Goal: Task Accomplishment & Management: Manage account settings

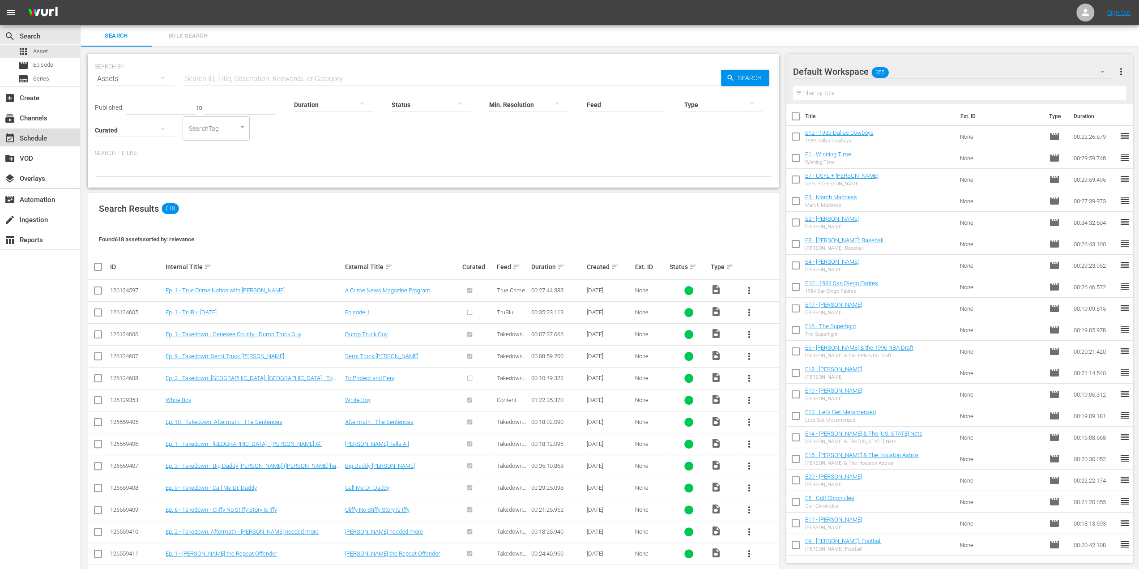
click at [49, 136] on div "event_available Schedule" at bounding box center [25, 137] width 50 height 8
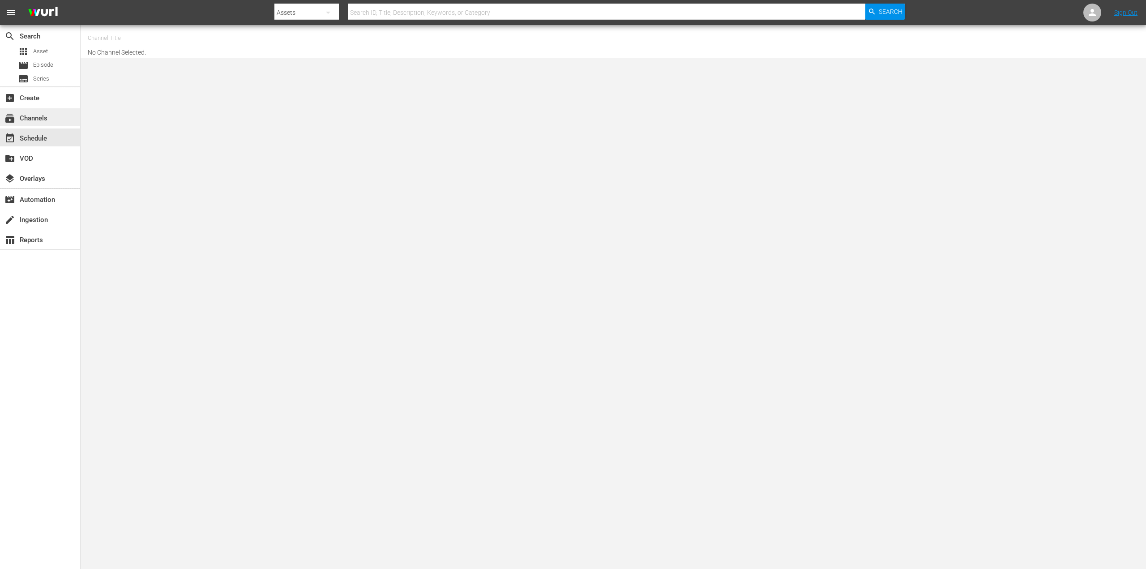
click at [49, 117] on div "subscriptions Channels" at bounding box center [25, 117] width 50 height 8
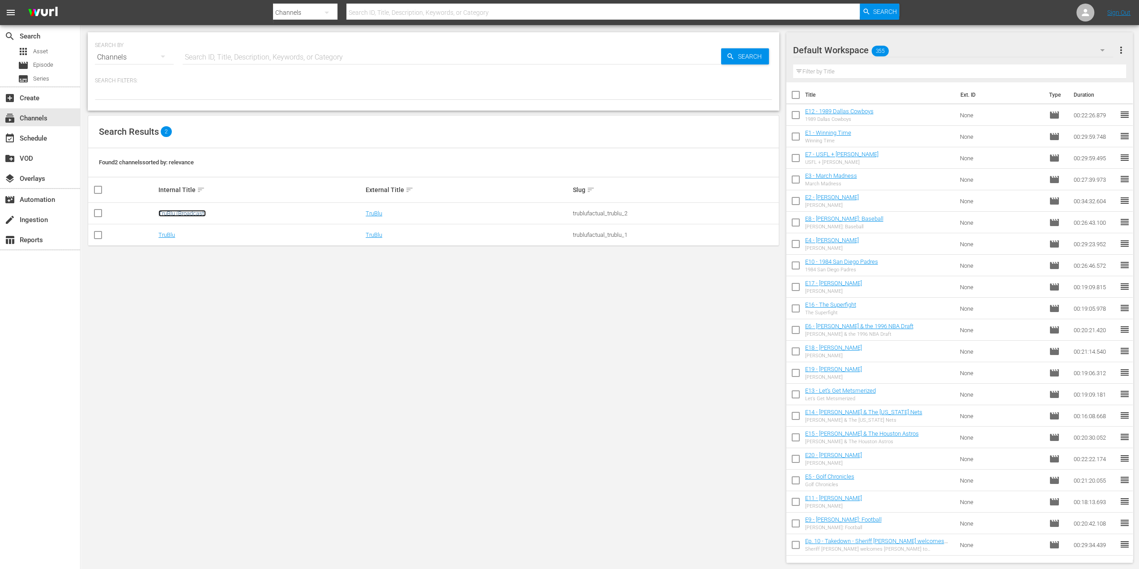
click at [191, 211] on link "TruBlu (Broadcast)" at bounding box center [181, 213] width 47 height 7
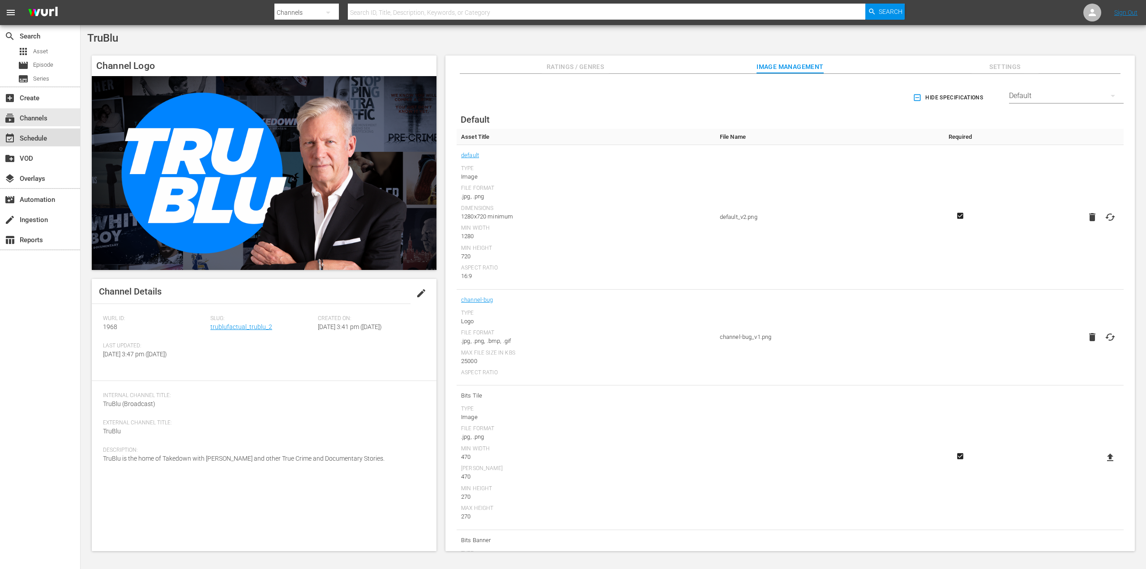
click at [51, 137] on div "event_available Schedule" at bounding box center [40, 137] width 80 height 18
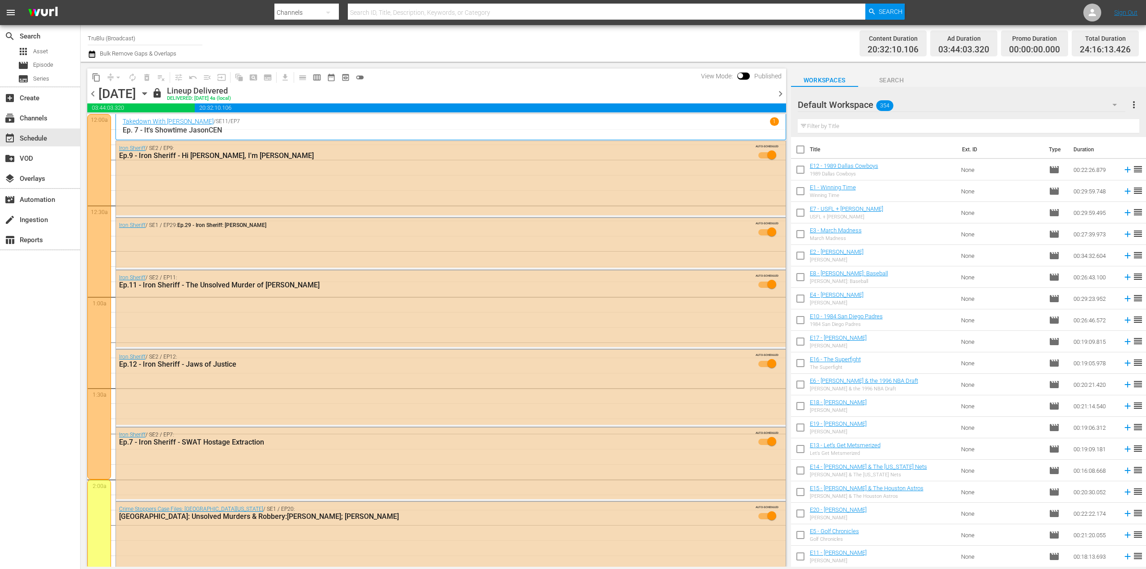
click at [781, 94] on span "chevron_right" at bounding box center [780, 93] width 11 height 11
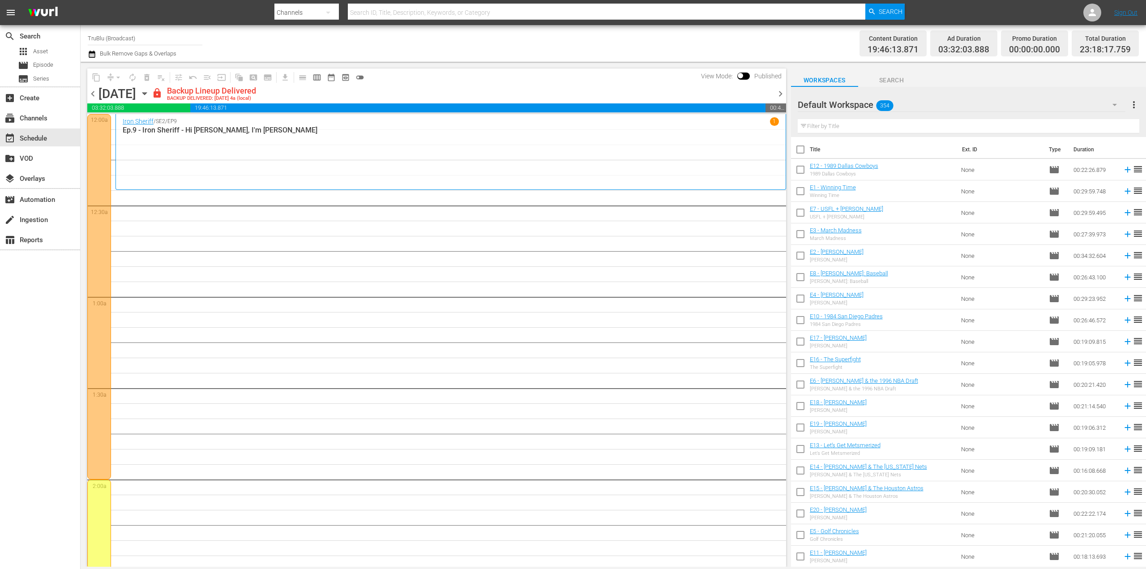
click at [644, 91] on div "lock Backup Lineup Delivered BACKUP DELIVERED: [DATE] 4a (local)" at bounding box center [461, 93] width 619 height 15
click at [93, 92] on span "chevron_left" at bounding box center [92, 93] width 11 height 11
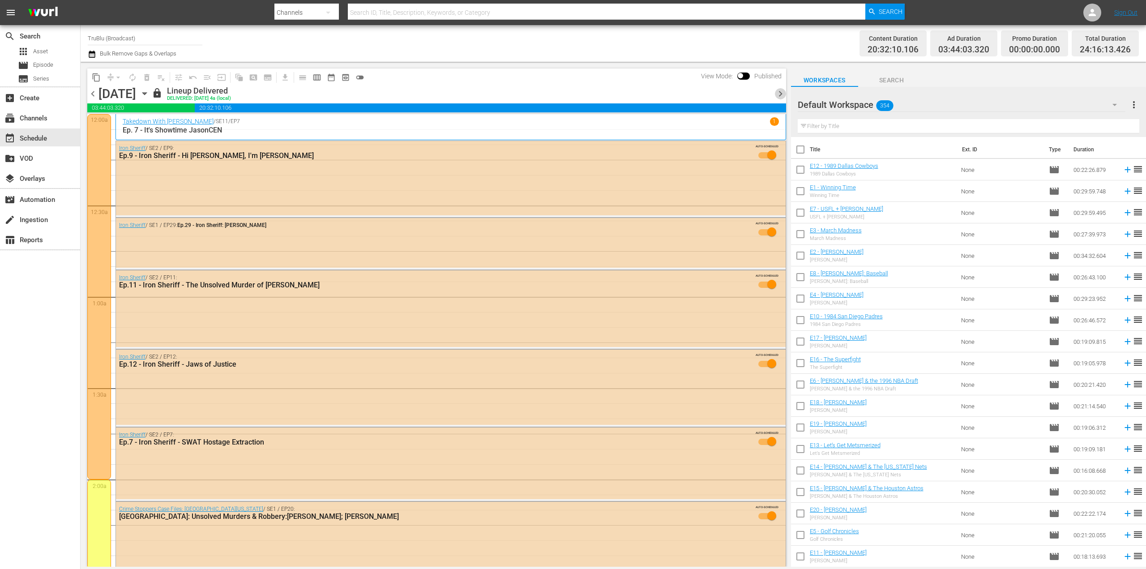
click at [780, 97] on span "chevron_right" at bounding box center [780, 93] width 11 height 11
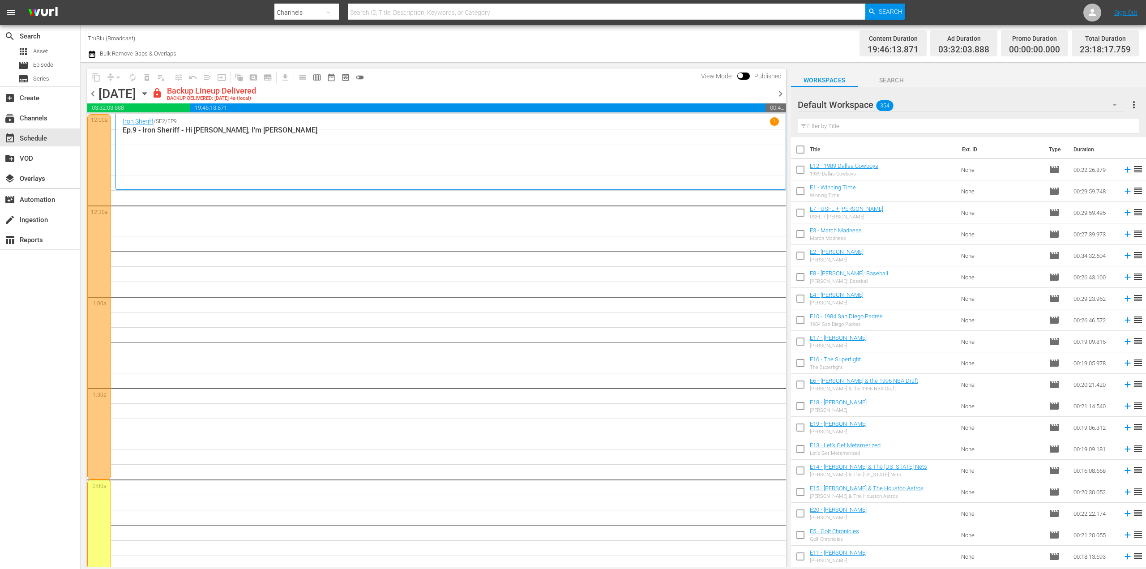
click at [781, 94] on span "chevron_right" at bounding box center [780, 93] width 11 height 11
click at [725, 97] on div "Unlock and Edit" at bounding box center [745, 93] width 44 height 16
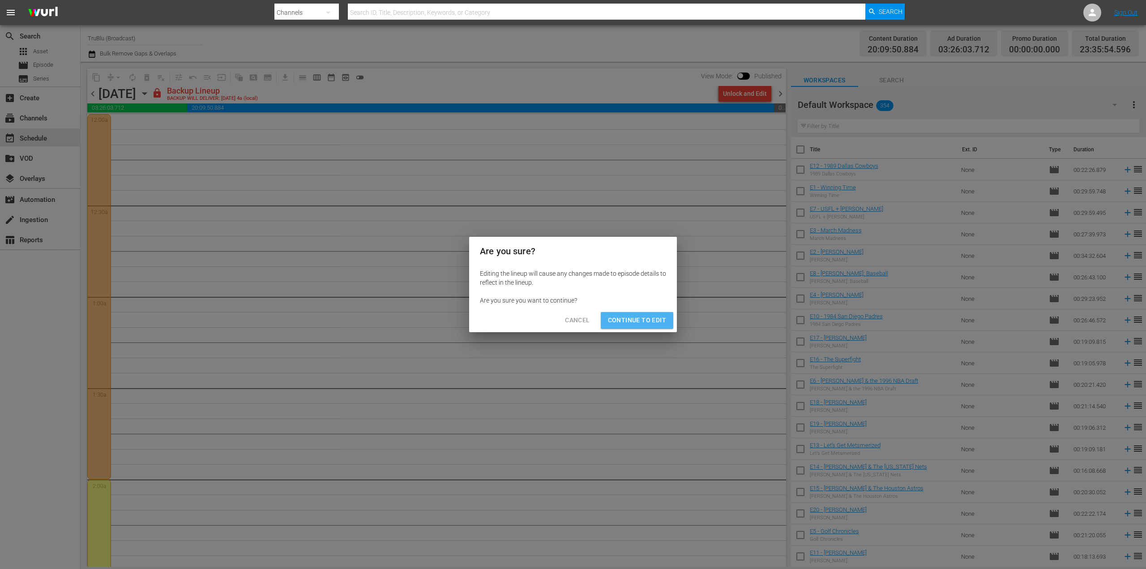
click at [635, 321] on span "Continue to Edit" at bounding box center [637, 320] width 58 height 11
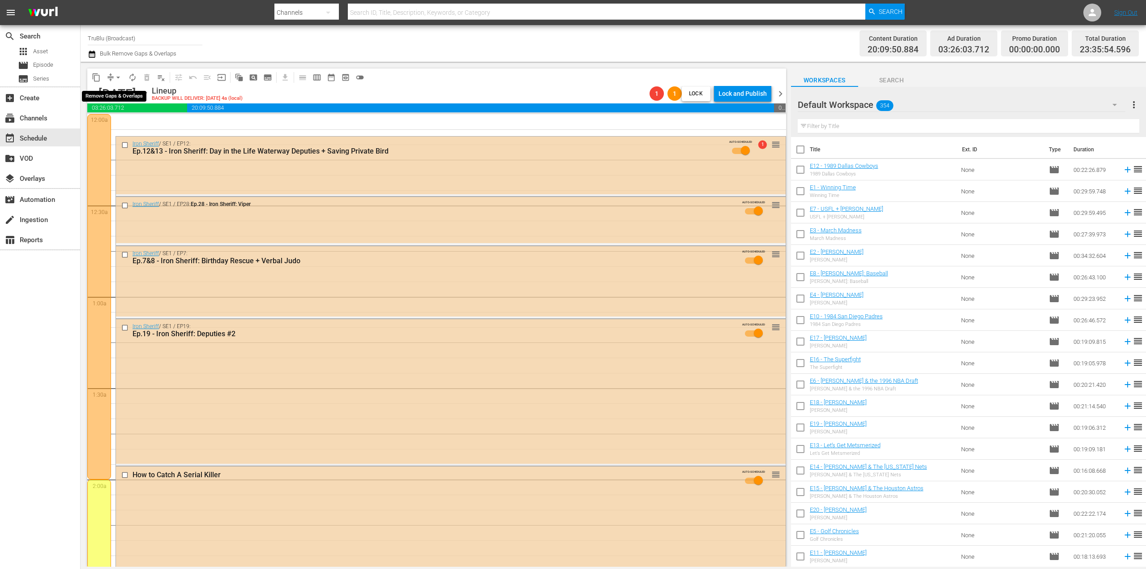
click at [111, 78] on button "arrow_drop_down" at bounding box center [118, 77] width 14 height 14
click at [118, 116] on li "Align to First Episode" at bounding box center [118, 110] width 74 height 15
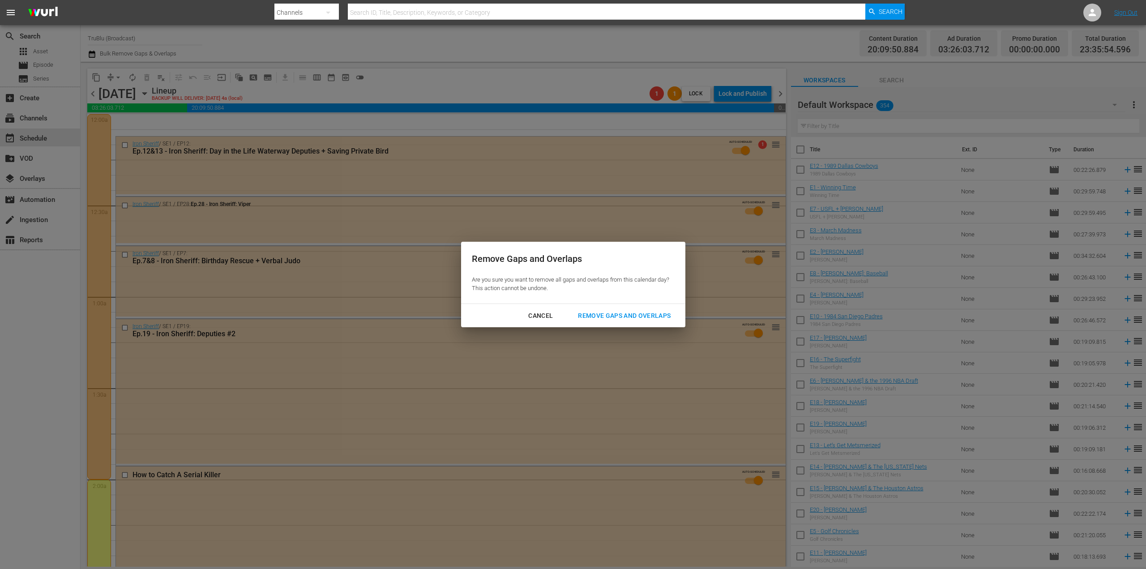
click at [540, 320] on div "Cancel" at bounding box center [540, 315] width 39 height 11
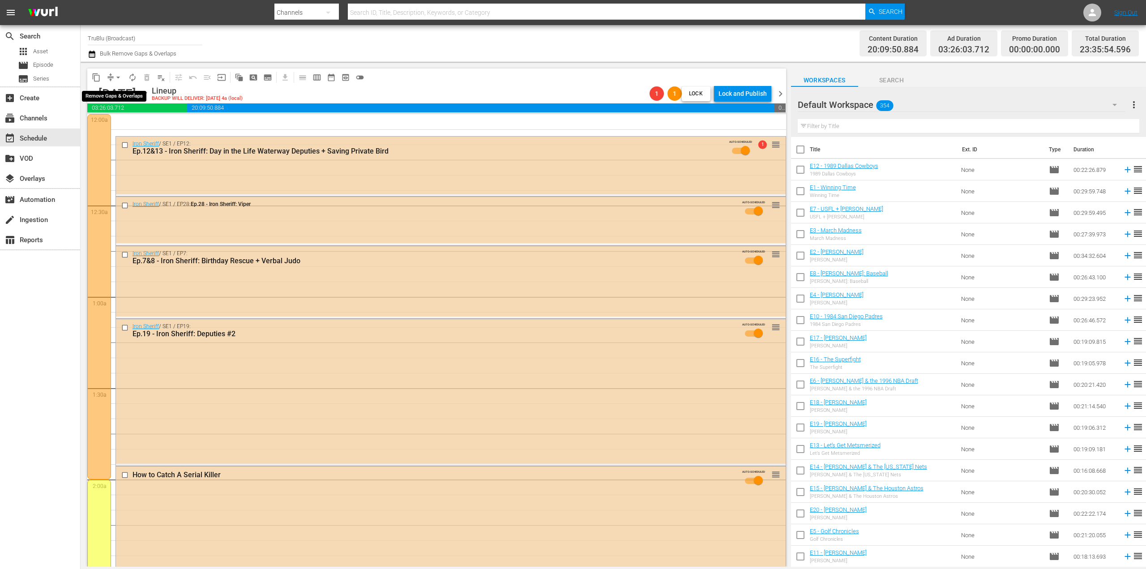
click at [109, 83] on button "compress" at bounding box center [110, 77] width 14 height 14
click at [112, 77] on button "arrow_drop_down" at bounding box center [118, 77] width 14 height 14
click at [92, 94] on span "chevron_left" at bounding box center [92, 93] width 11 height 11
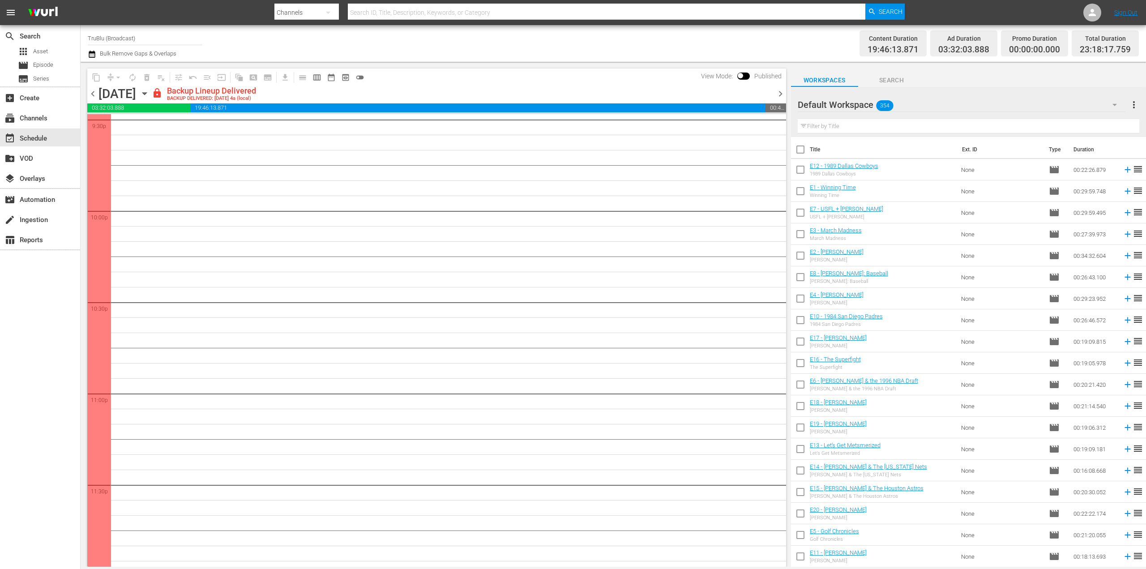
scroll to position [3929, 0]
click at [787, 91] on div "content_copy compress arrow_drop_down autorenew_outlined delete_forever_outline…" at bounding box center [435, 314] width 708 height 505
click at [782, 93] on span "chevron_right" at bounding box center [780, 93] width 11 height 11
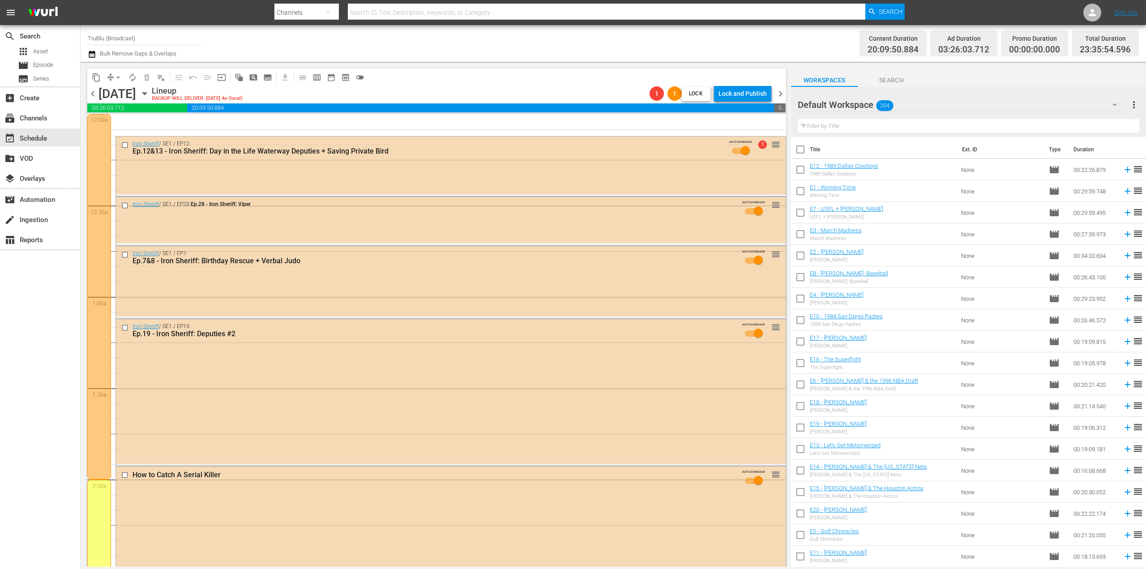
click at [118, 80] on span "arrow_drop_down" at bounding box center [118, 77] width 9 height 9
click at [130, 97] on li "Align to Midnight" at bounding box center [118, 95] width 74 height 15
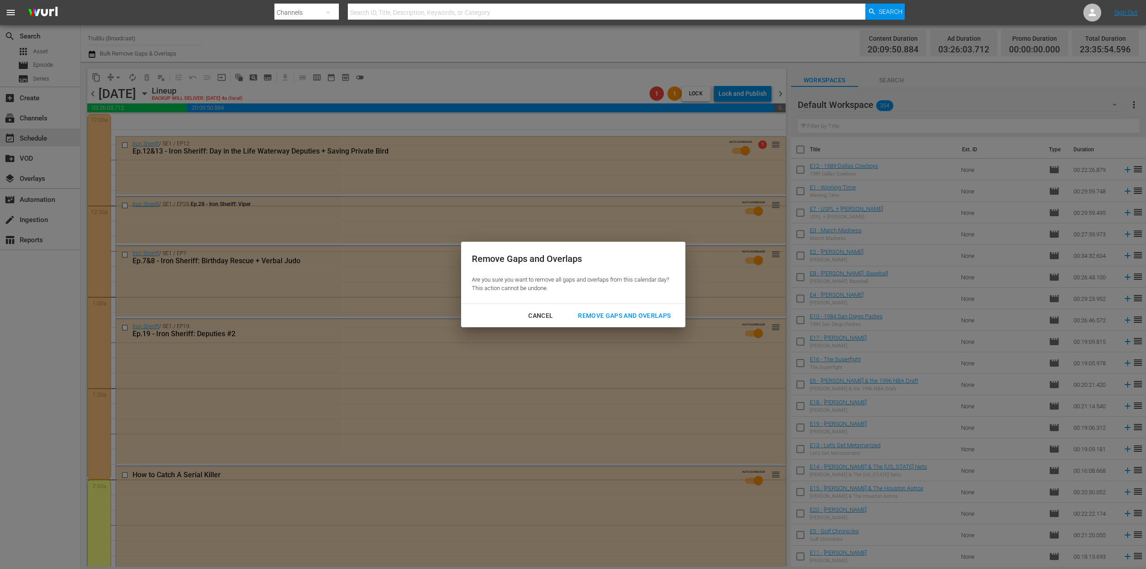
click at [612, 317] on div "Remove Gaps and Overlaps" at bounding box center [624, 315] width 107 height 11
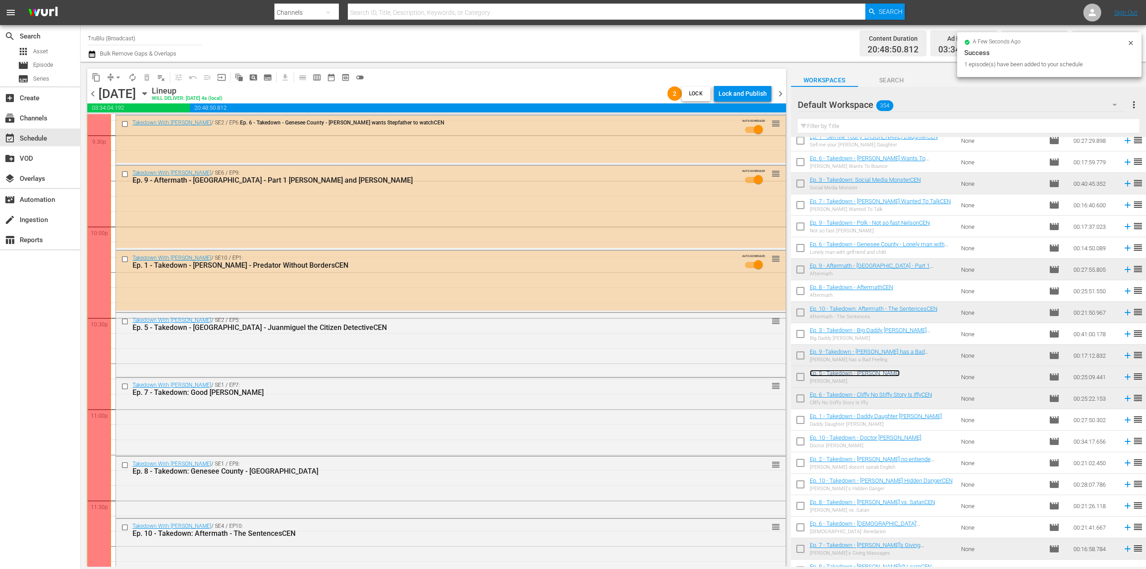
scroll to position [3820, 0]
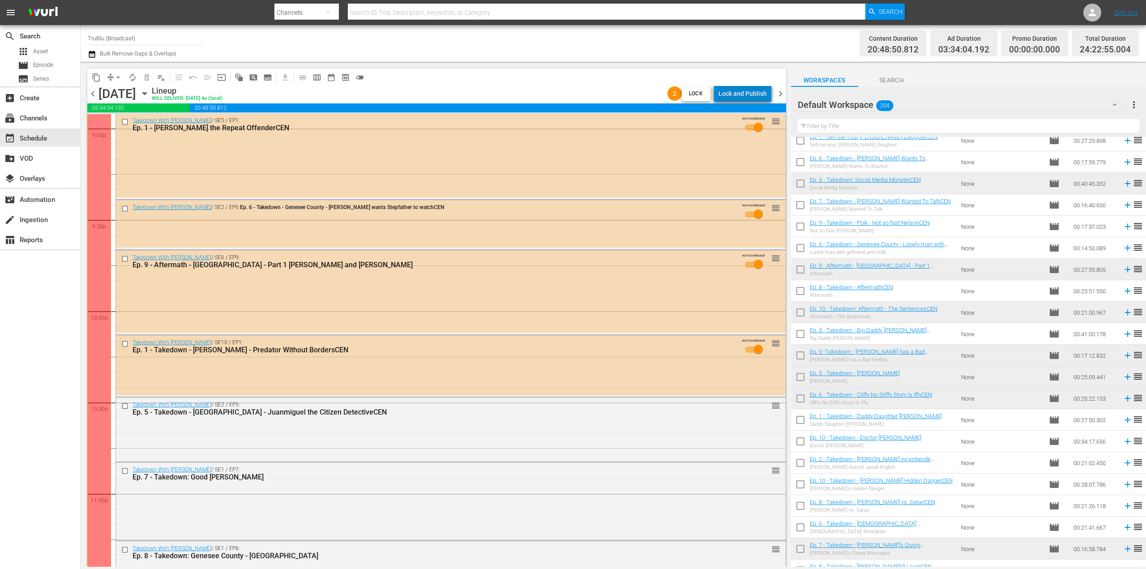
click at [751, 98] on div "Lock and Publish" at bounding box center [742, 93] width 48 height 16
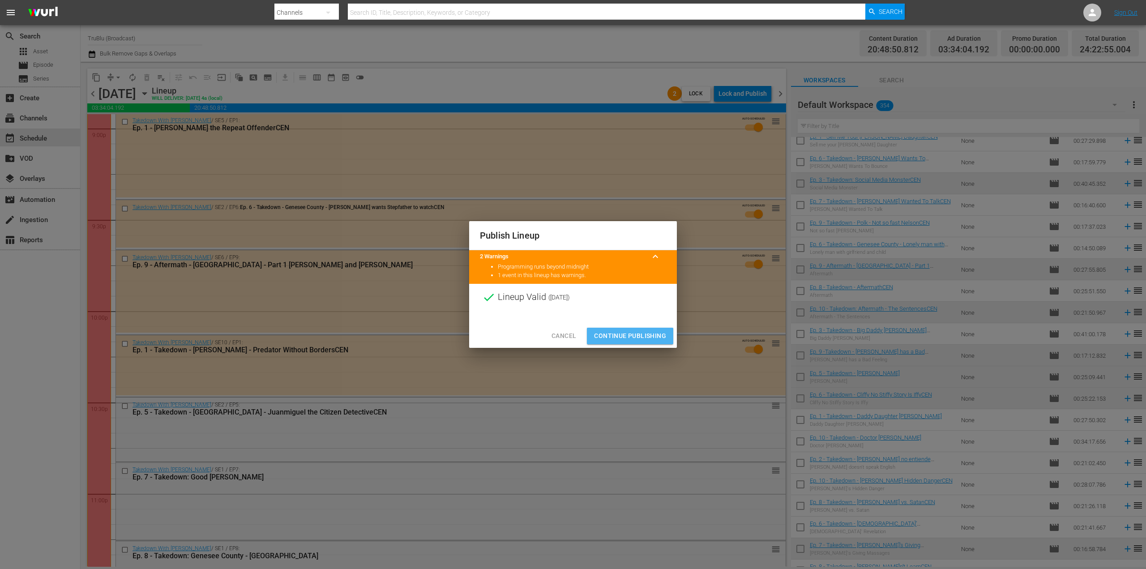
drag, startPoint x: 623, startPoint y: 331, endPoint x: 629, endPoint y: 324, distance: 8.9
click at [623, 332] on span "Continue Publishing" at bounding box center [630, 335] width 72 height 11
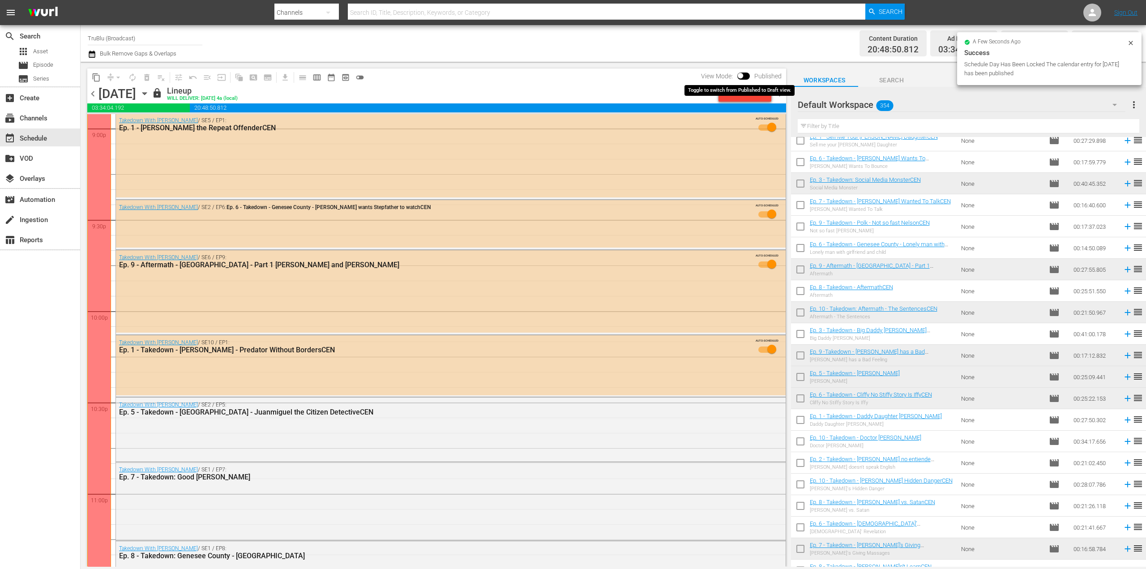
click at [749, 77] on input "checkbox" at bounding box center [740, 77] width 19 height 6
click at [743, 77] on input "checkbox" at bounding box center [750, 77] width 19 height 6
checkbox input "false"
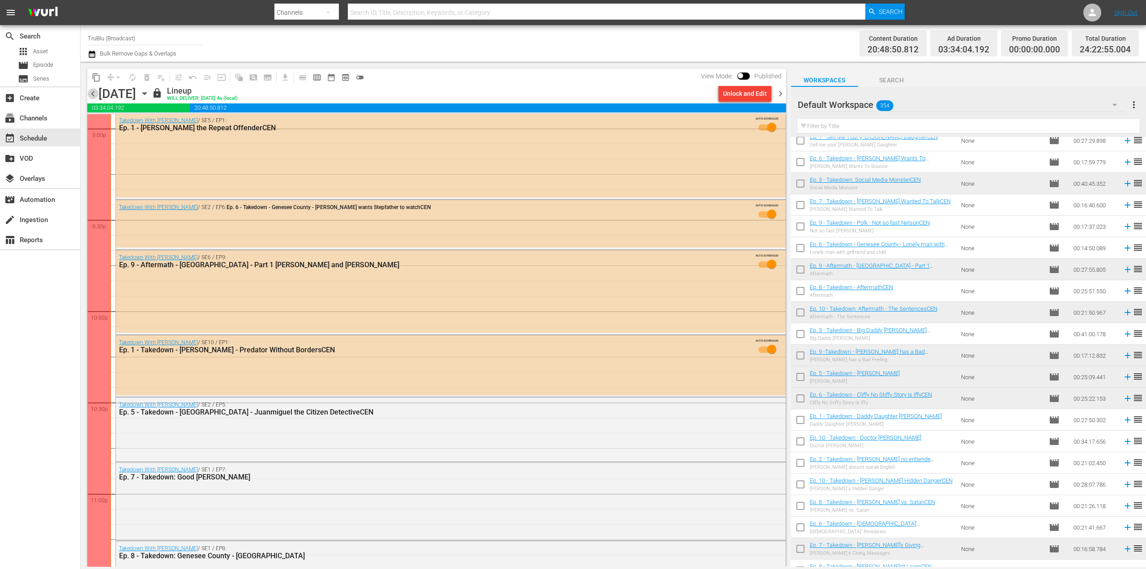
click at [93, 95] on span "chevron_left" at bounding box center [92, 93] width 11 height 11
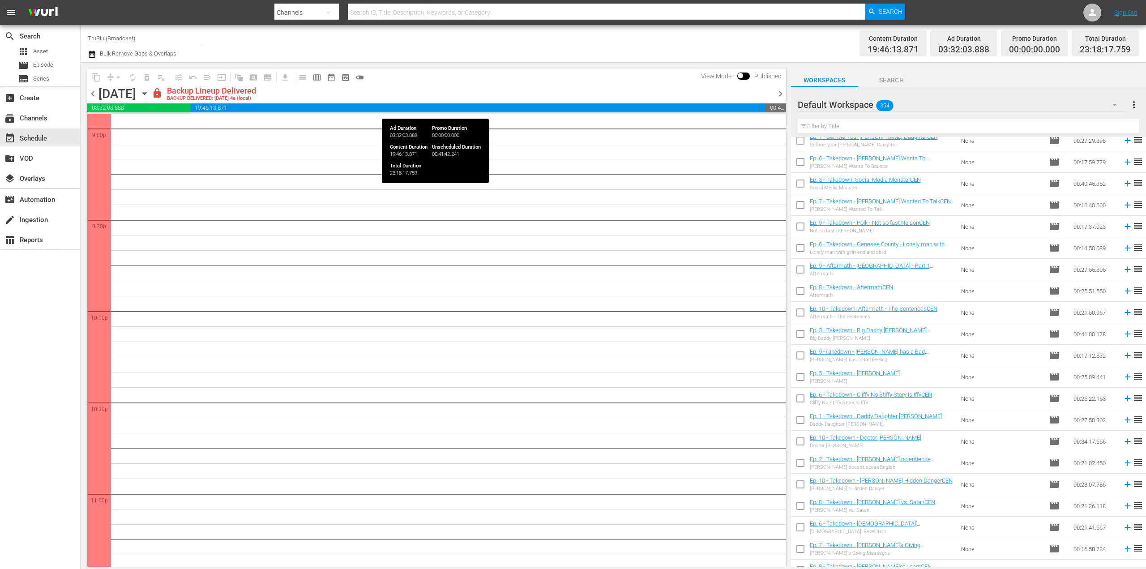
click at [773, 109] on span "00:41:42.241" at bounding box center [775, 107] width 20 height 9
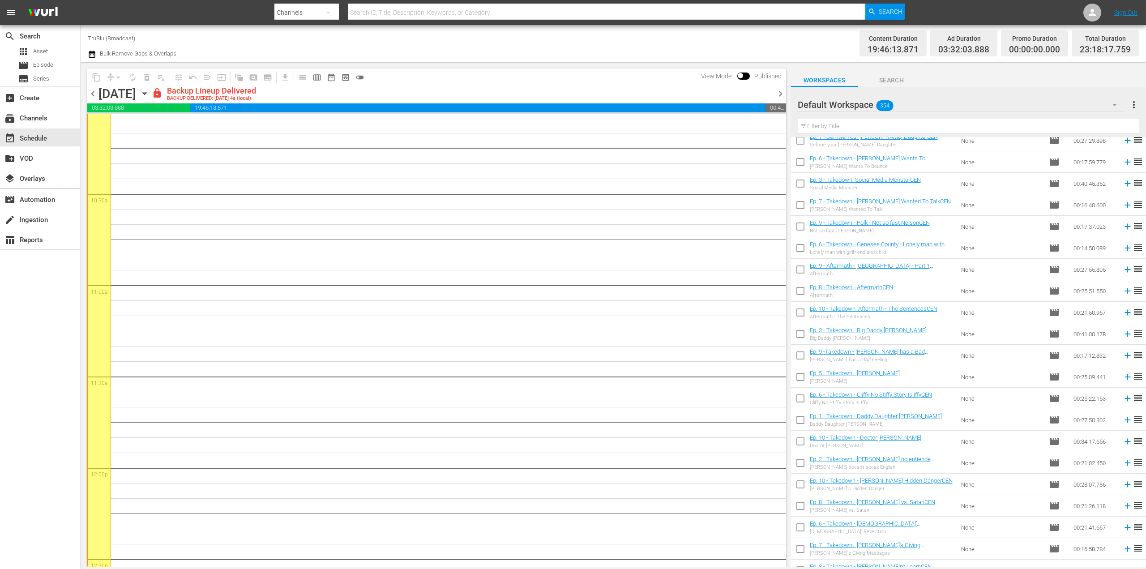
scroll to position [3820, 0]
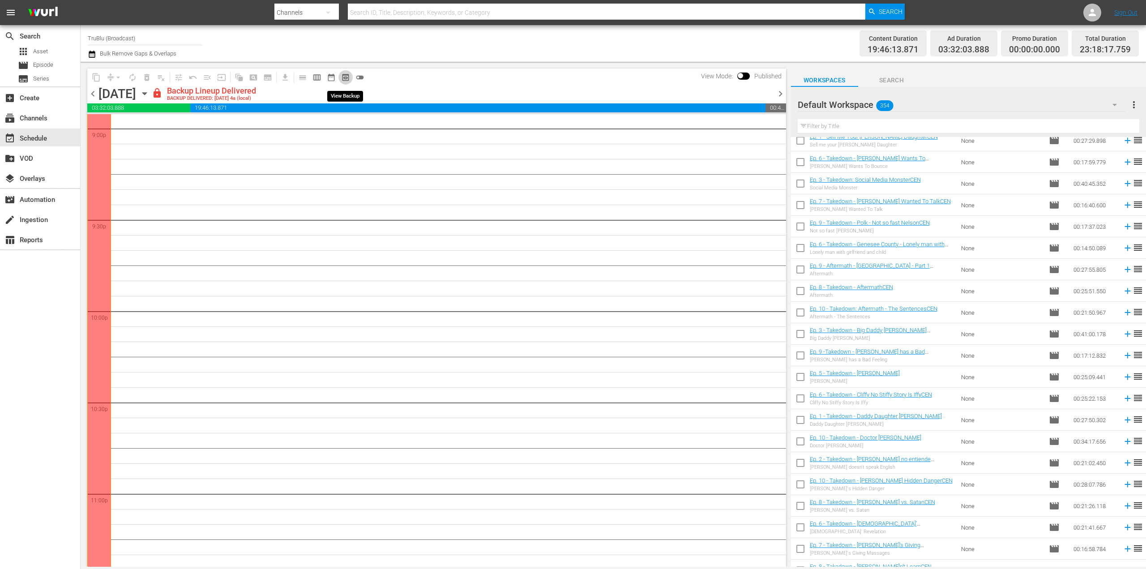
click at [347, 78] on span "preview_outlined" at bounding box center [345, 77] width 9 height 9
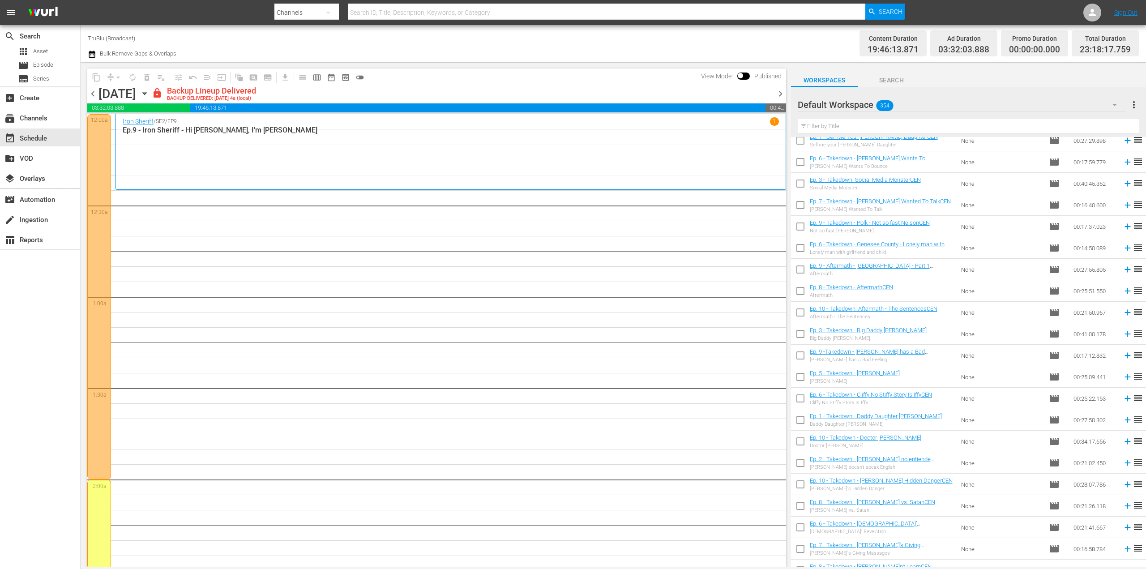
click at [337, 164] on div "Iron Sheriff / SE2 / EP9 1 Ep.9 - Iron Sheriff - Hi [PERSON_NAME], I'm [PERSON_…" at bounding box center [451, 151] width 656 height 69
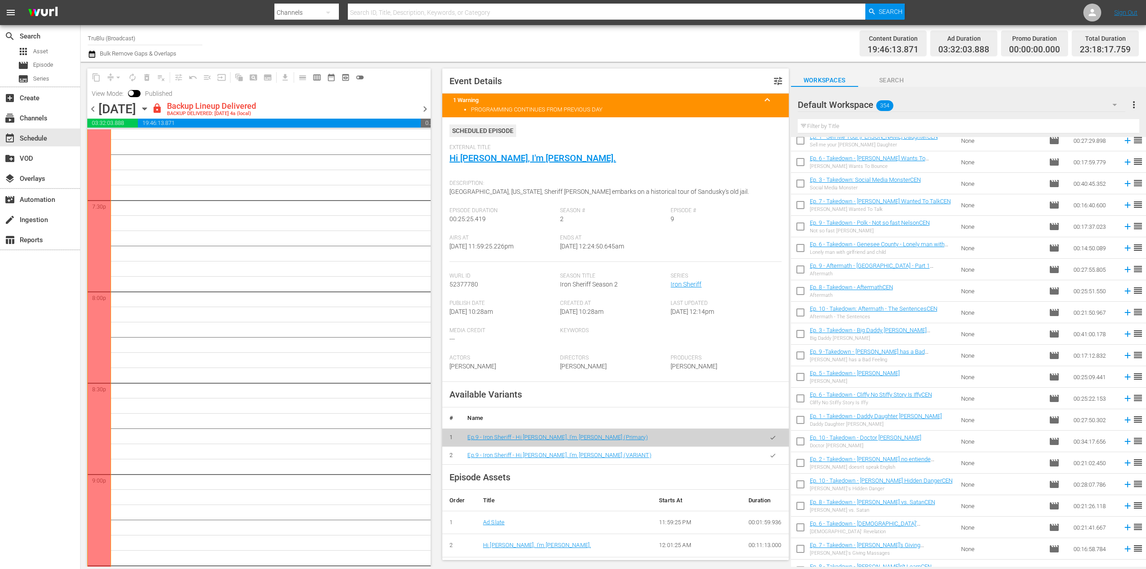
scroll to position [3945, 0]
click at [423, 104] on span "chevron_right" at bounding box center [424, 108] width 11 height 11
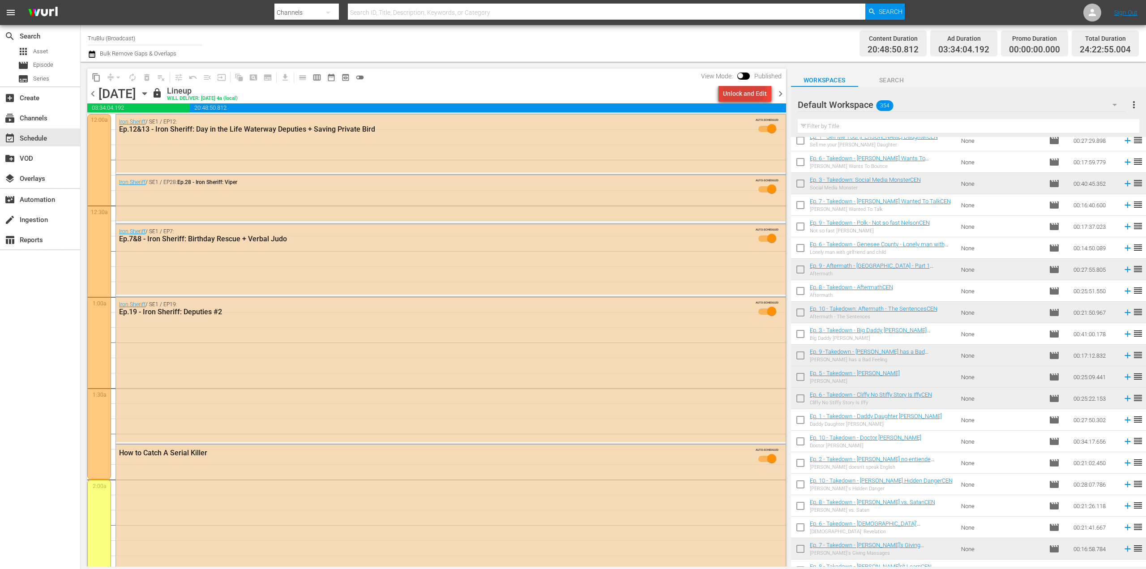
click at [741, 90] on div "Unlock and Edit" at bounding box center [745, 93] width 44 height 16
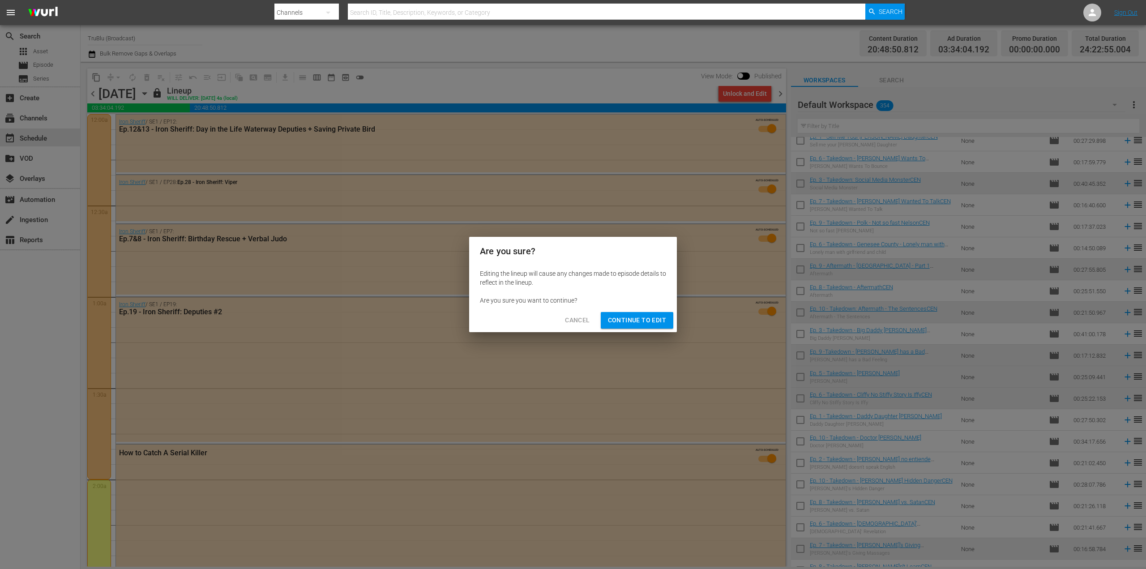
click at [648, 323] on span "Continue to Edit" at bounding box center [637, 320] width 58 height 11
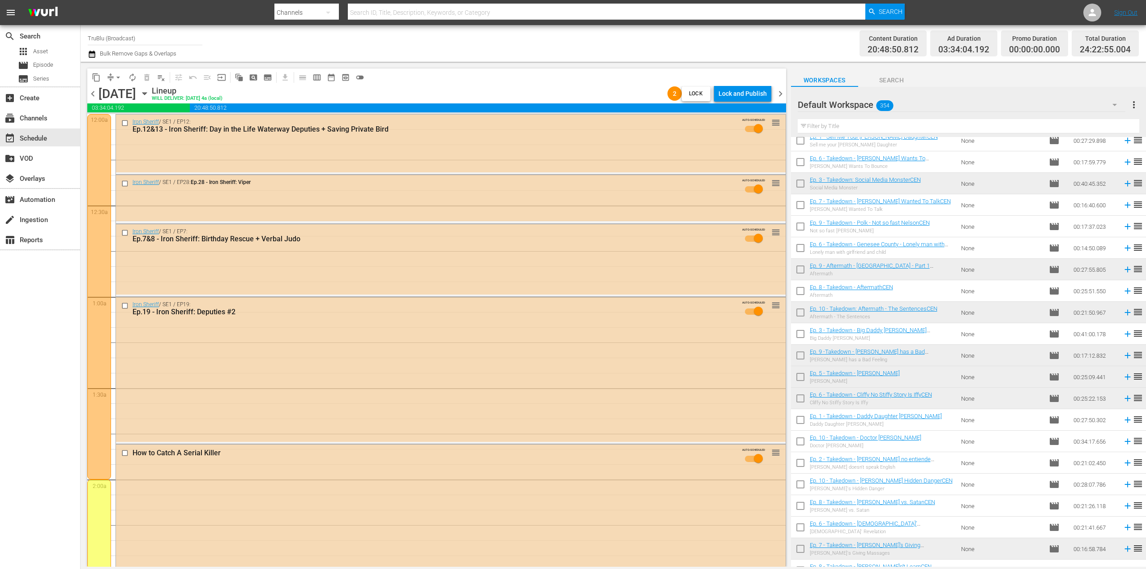
click at [114, 72] on button "arrow_drop_down" at bounding box center [118, 77] width 14 height 14
click at [412, 87] on div "Lineup WILL DELIVER: [DATE] 4a (local)" at bounding box center [408, 93] width 512 height 15
click at [734, 87] on div "Lock and Publish" at bounding box center [742, 93] width 48 height 16
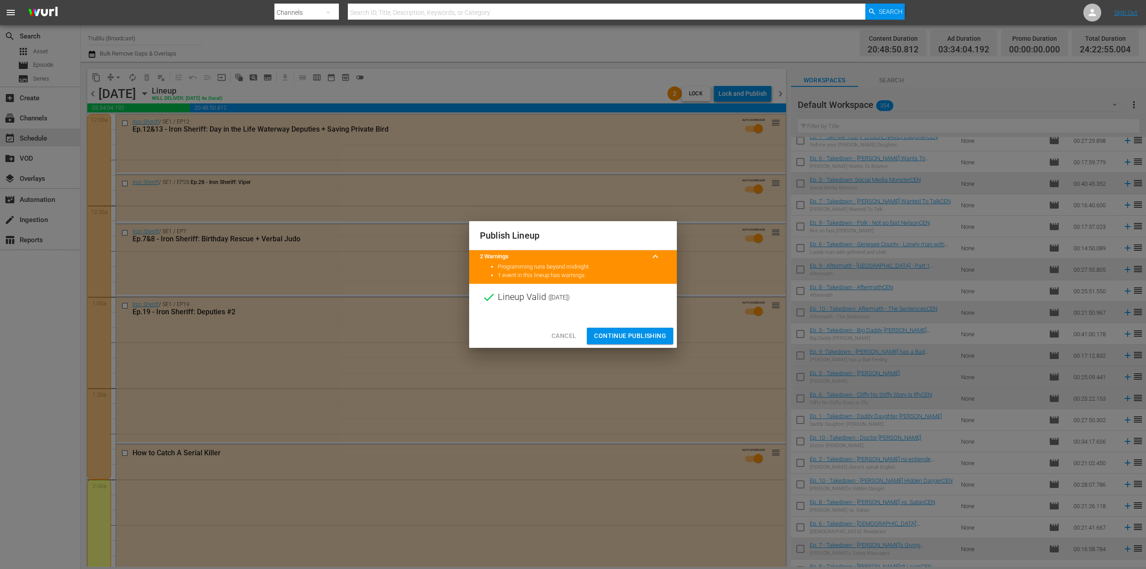
click at [782, 97] on div "Publish Lineup 2 Warnings keyboard_arrow_up Programming runs beyond midnight 1 …" at bounding box center [573, 284] width 1146 height 569
click at [781, 95] on div "Publish Lineup 2 Warnings keyboard_arrow_up Programming runs beyond midnight 1 …" at bounding box center [573, 284] width 1146 height 569
drag, startPoint x: 639, startPoint y: 345, endPoint x: 641, endPoint y: 336, distance: 9.1
click at [640, 343] on div "Cancel Continue Publishing" at bounding box center [573, 336] width 208 height 24
click at [641, 335] on span "Continue Publishing" at bounding box center [630, 335] width 72 height 11
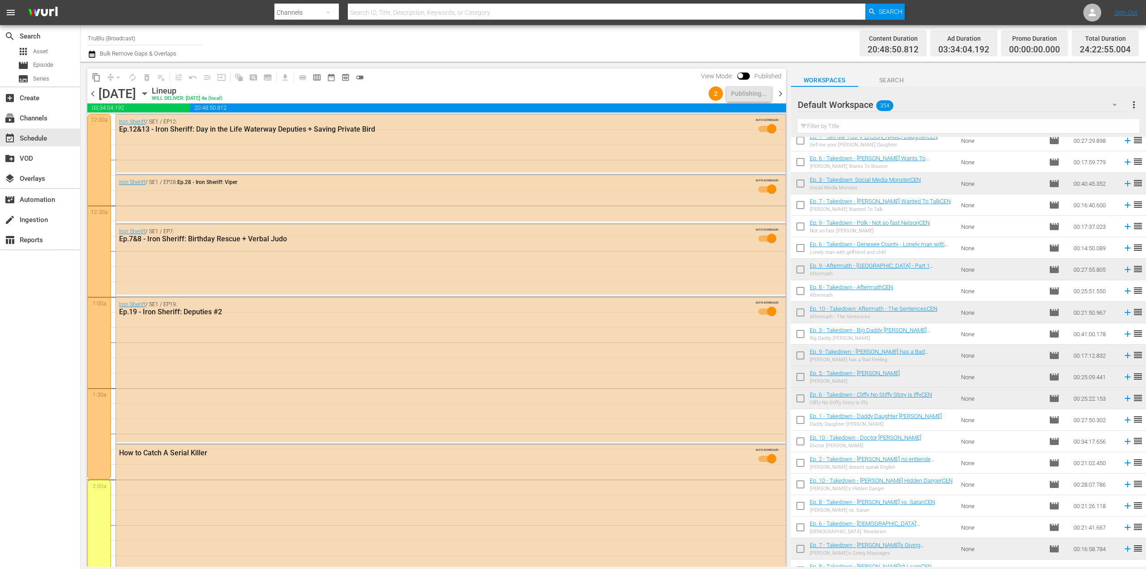
click at [781, 93] on span "chevron_right" at bounding box center [780, 93] width 11 height 11
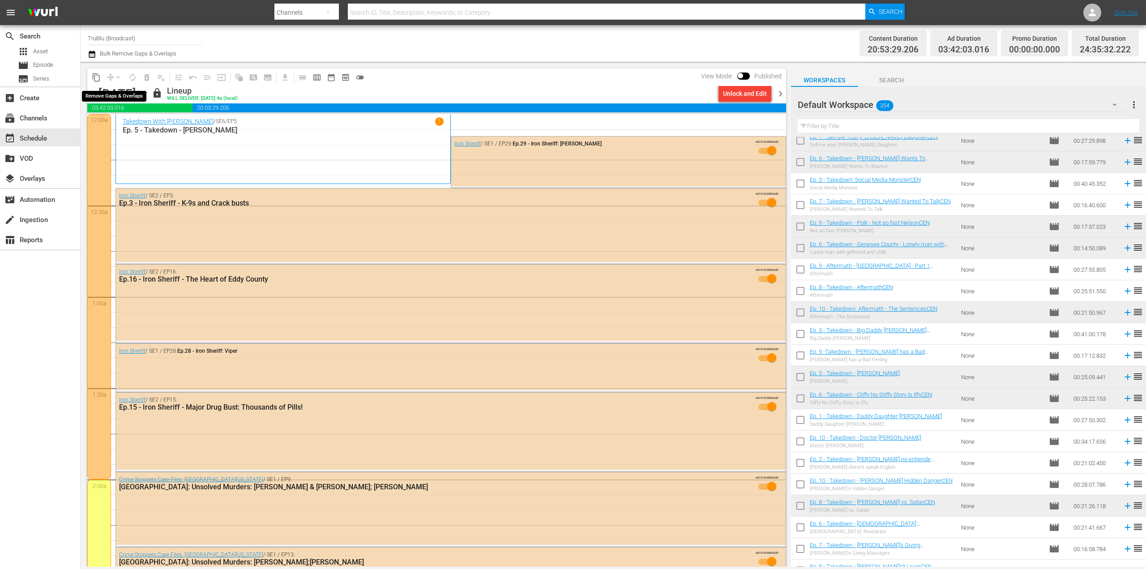
click at [112, 76] on div "arrow_drop_down" at bounding box center [118, 77] width 14 height 14
click at [724, 97] on div "Unlock and Edit" at bounding box center [745, 93] width 44 height 16
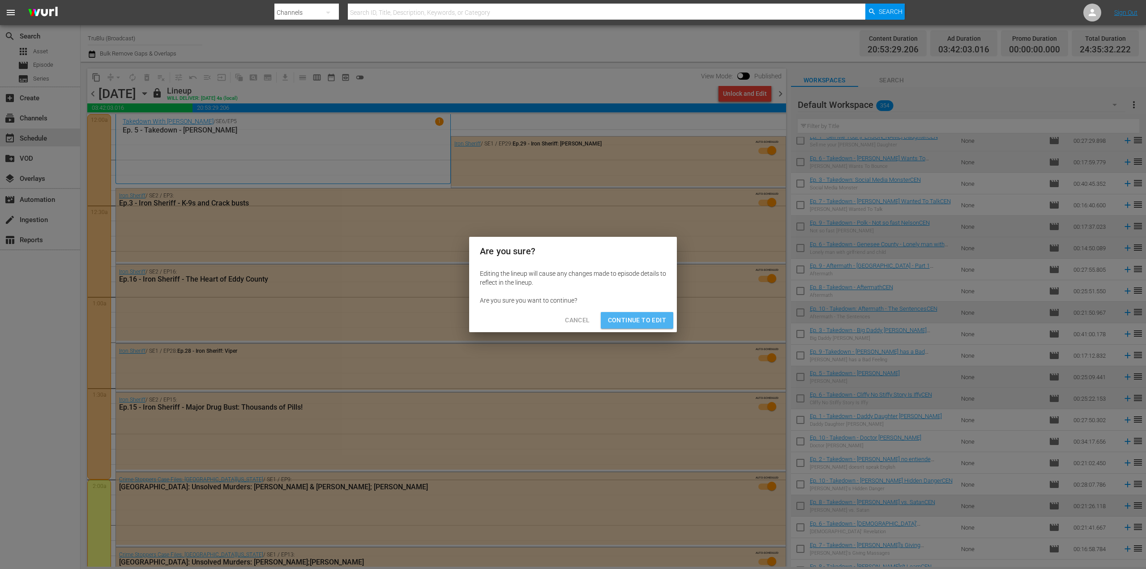
click at [638, 313] on button "Continue to Edit" at bounding box center [637, 320] width 73 height 17
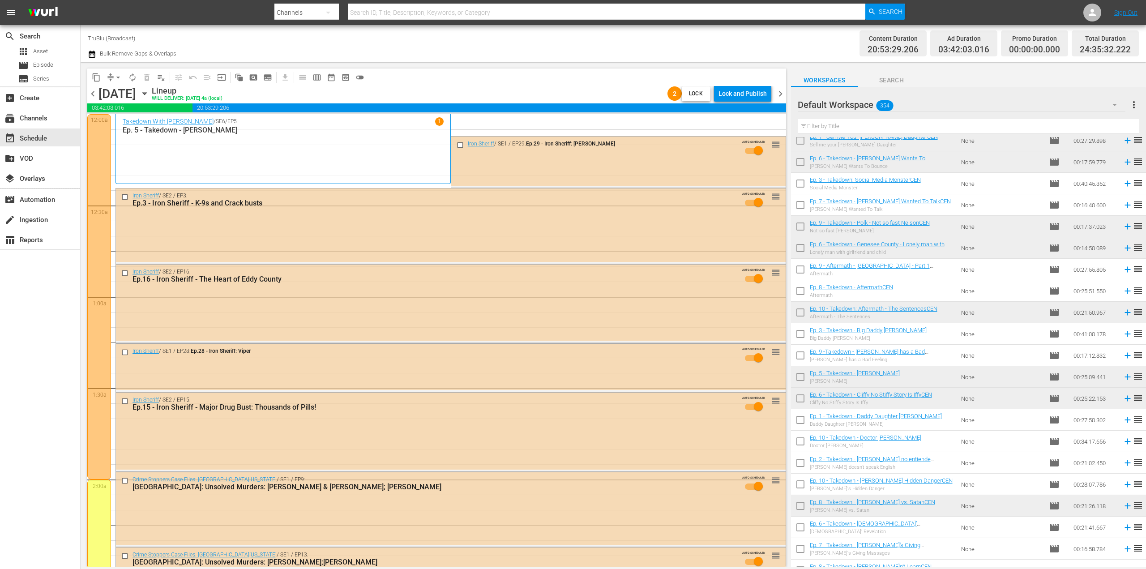
click at [113, 77] on button "arrow_drop_down" at bounding box center [118, 77] width 14 height 14
click at [119, 122] on li "Align to End of Previous Day" at bounding box center [119, 125] width 94 height 15
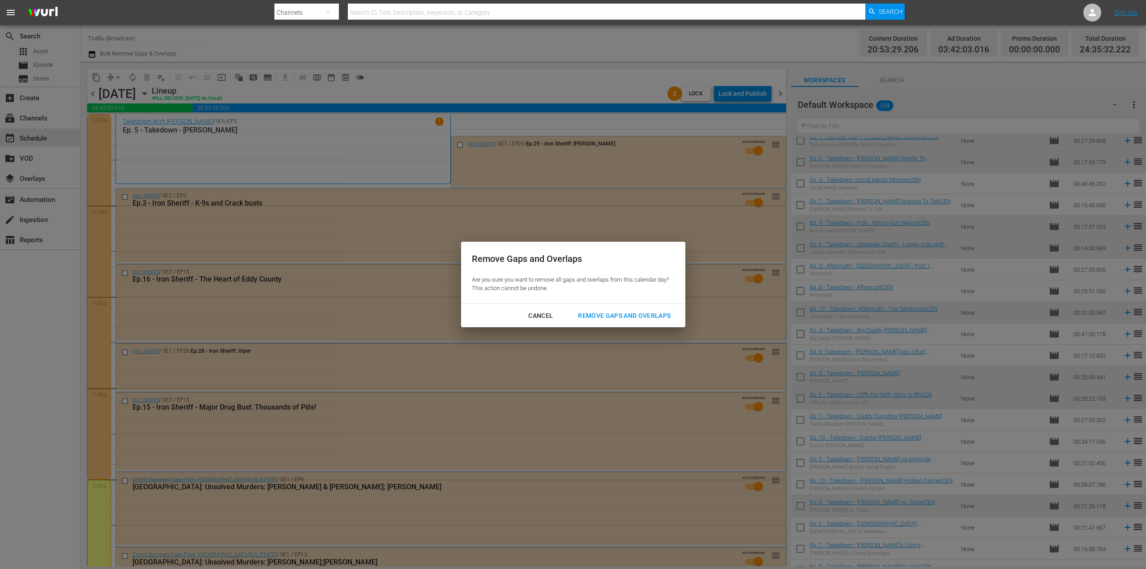
click at [607, 311] on div "Remove Gaps and Overlaps" at bounding box center [624, 315] width 107 height 11
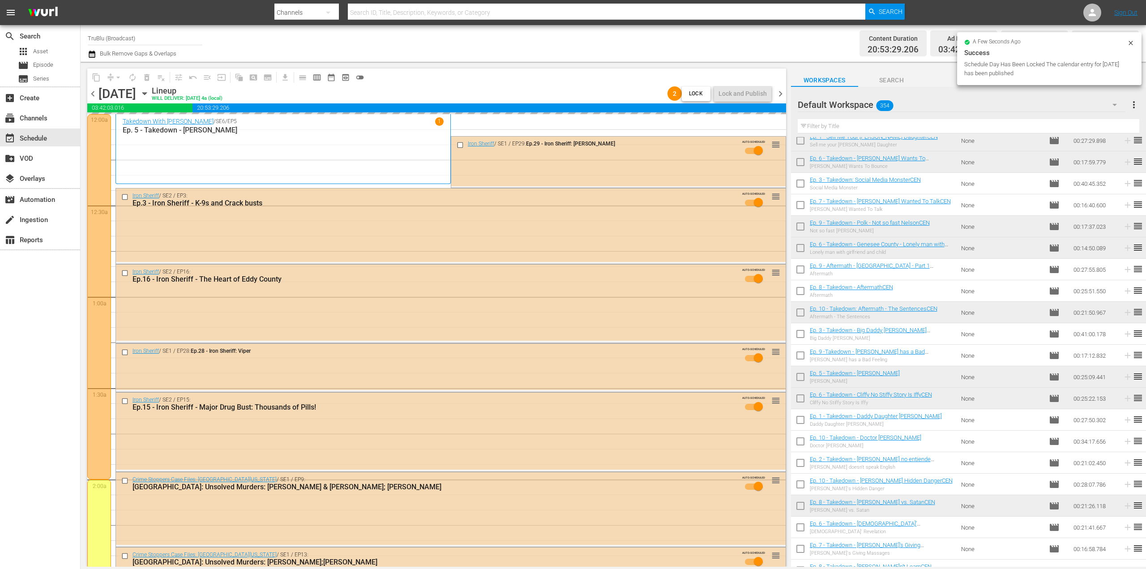
click at [636, 319] on div "Iron Sheriff / SE2 / EP16: Ep.16 - Iron Sheriff - The Heart of Eddy County AUTO…" at bounding box center [451, 302] width 670 height 77
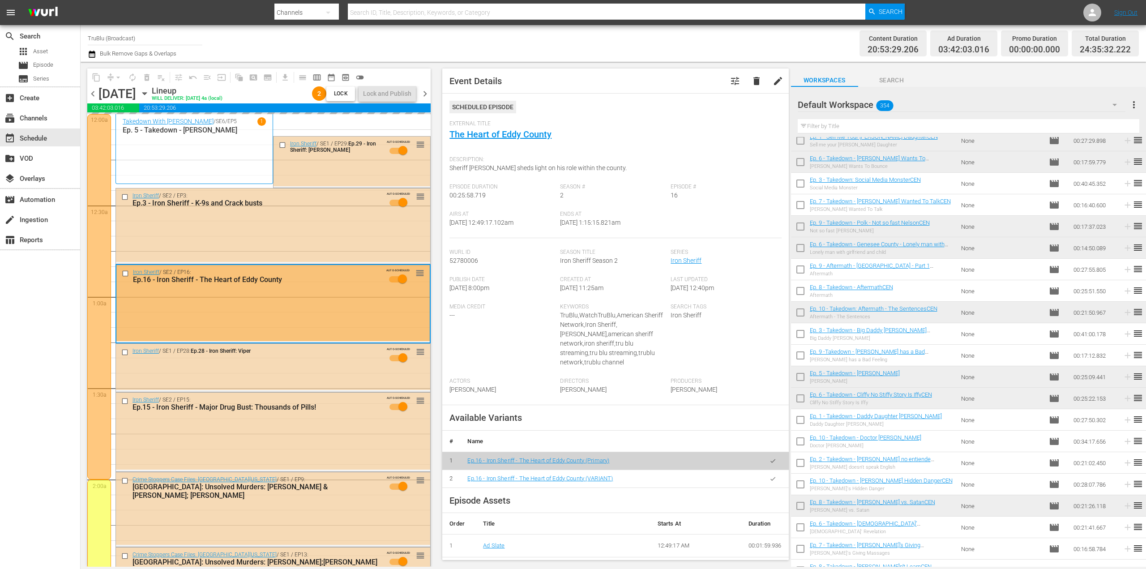
drag, startPoint x: 425, startPoint y: 91, endPoint x: 439, endPoint y: 97, distance: 14.5
click at [425, 93] on span "chevron_right" at bounding box center [424, 93] width 11 height 11
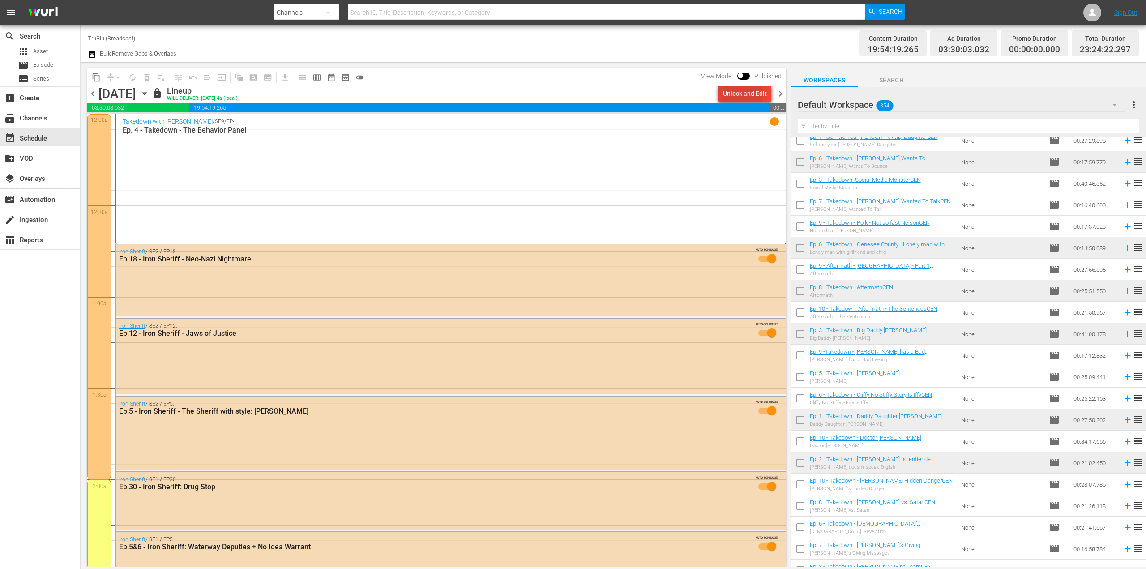
click at [734, 94] on div "Unlock and Edit" at bounding box center [745, 93] width 44 height 16
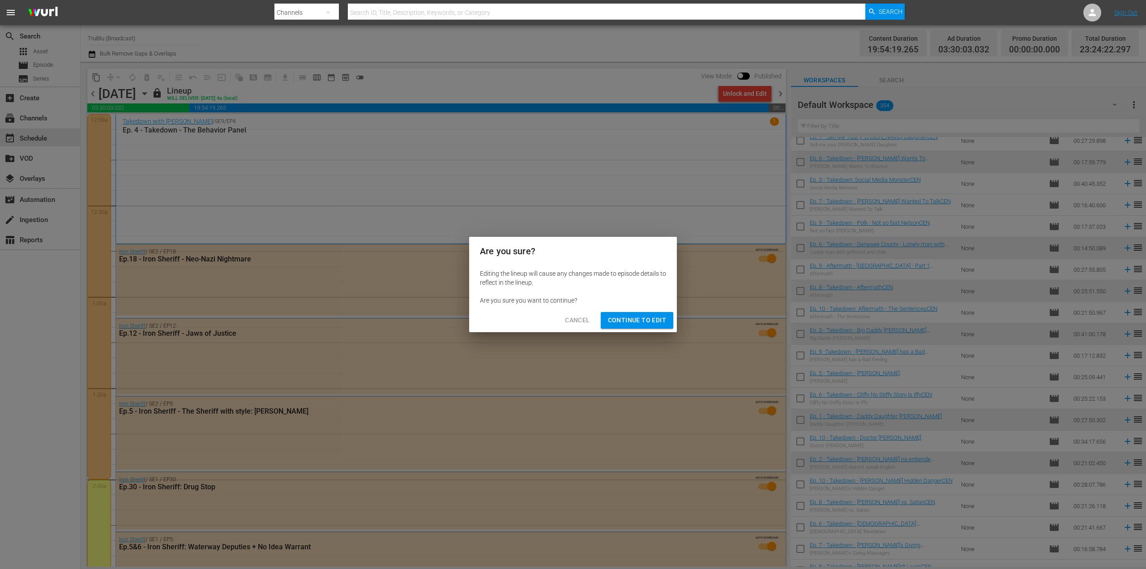
click at [657, 317] on span "Continue to Edit" at bounding box center [637, 320] width 58 height 11
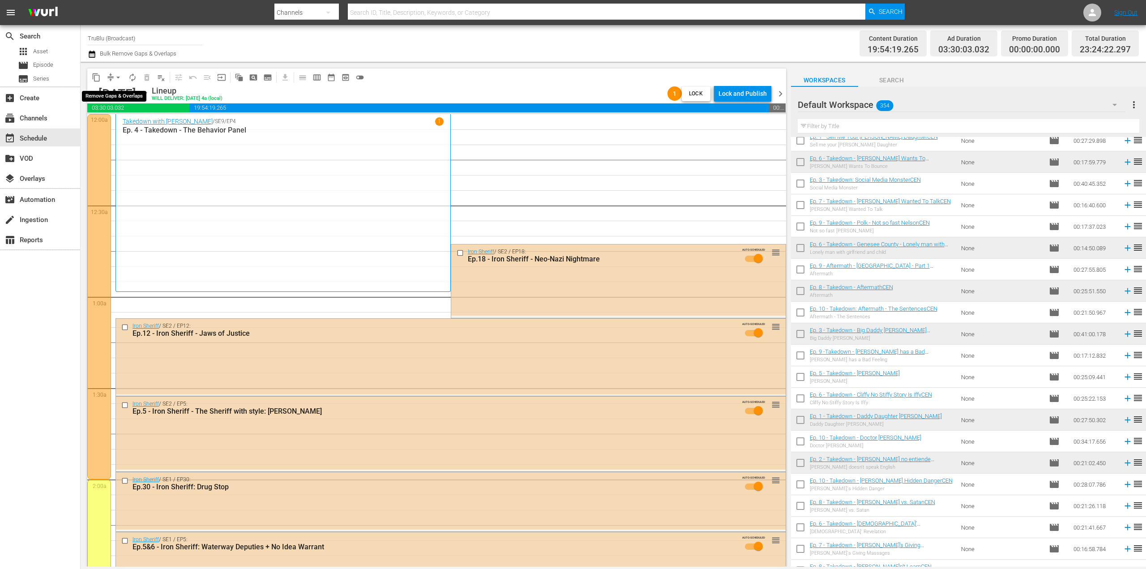
click at [113, 76] on button "arrow_drop_down" at bounding box center [118, 77] width 14 height 14
click at [117, 125] on li "Align to End of Previous Day" at bounding box center [119, 125] width 94 height 15
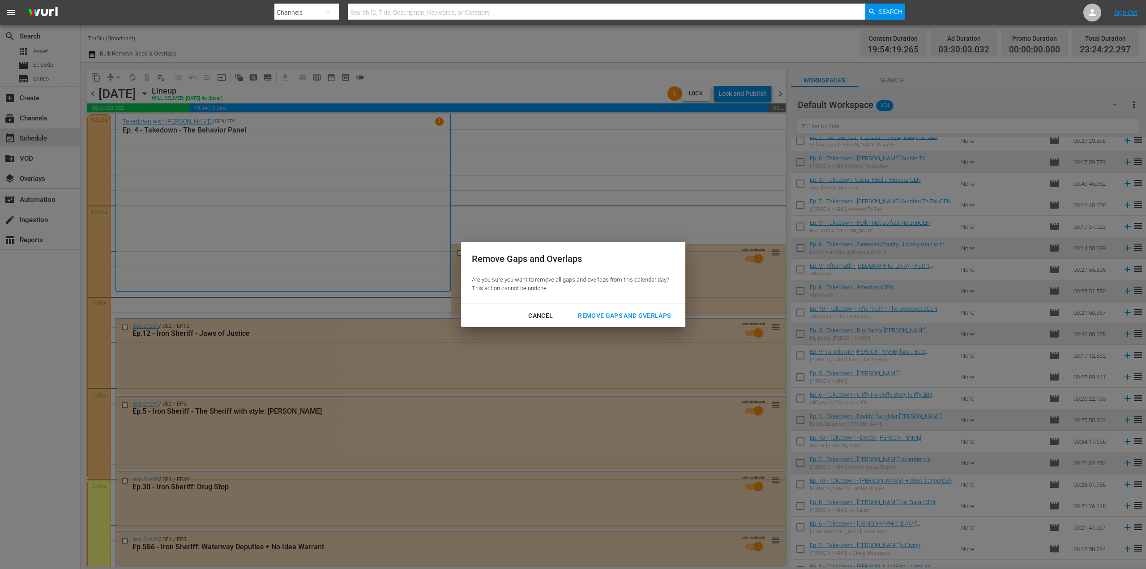
drag, startPoint x: 605, startPoint y: 316, endPoint x: 608, endPoint y: 311, distance: 5.2
click at [605, 315] on div "Remove Gaps and Overlaps" at bounding box center [624, 315] width 107 height 11
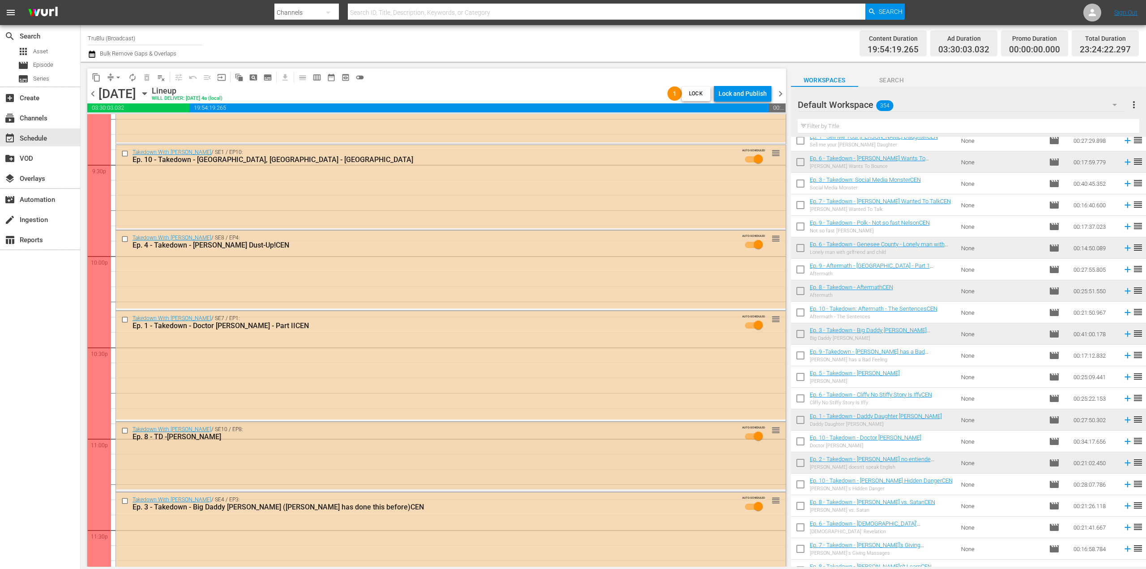
scroll to position [3998, 0]
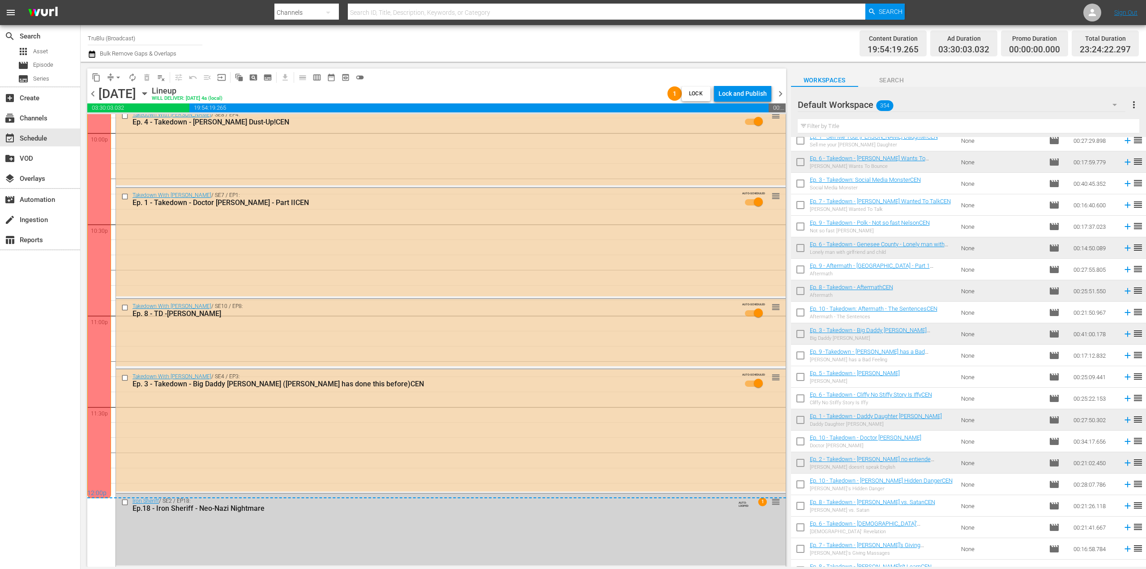
drag, startPoint x: 423, startPoint y: 530, endPoint x: 419, endPoint y: 533, distance: 5.5
click at [435, 565] on nav "Select Event Neo-Nazi Nightmare Delete Event" at bounding box center [455, 550] width 72 height 33
click at [437, 558] on div "Delete Event" at bounding box center [454, 558] width 71 height 12
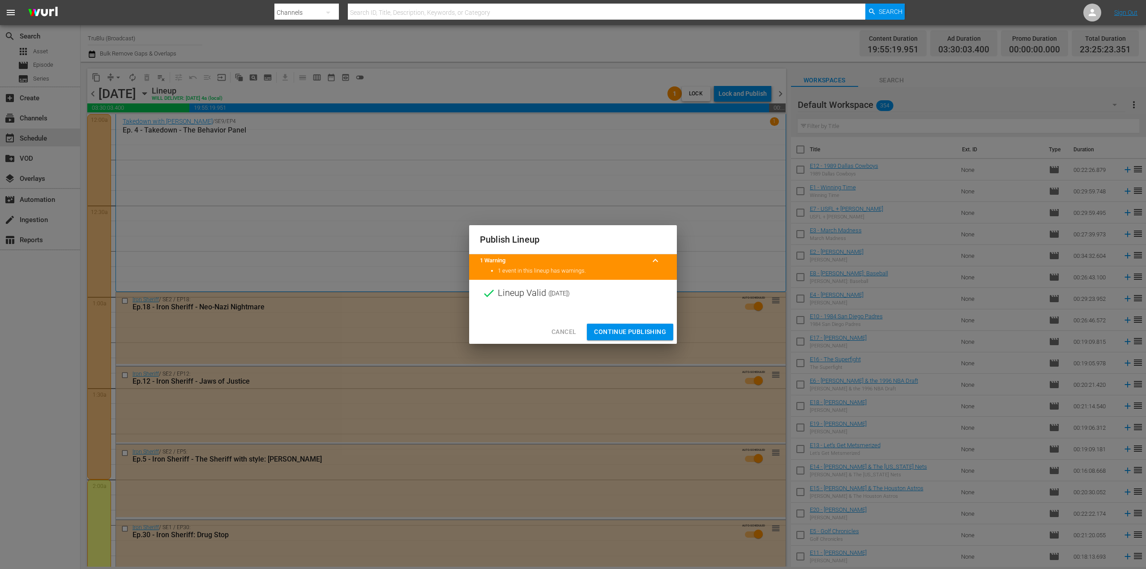
scroll to position [480, 0]
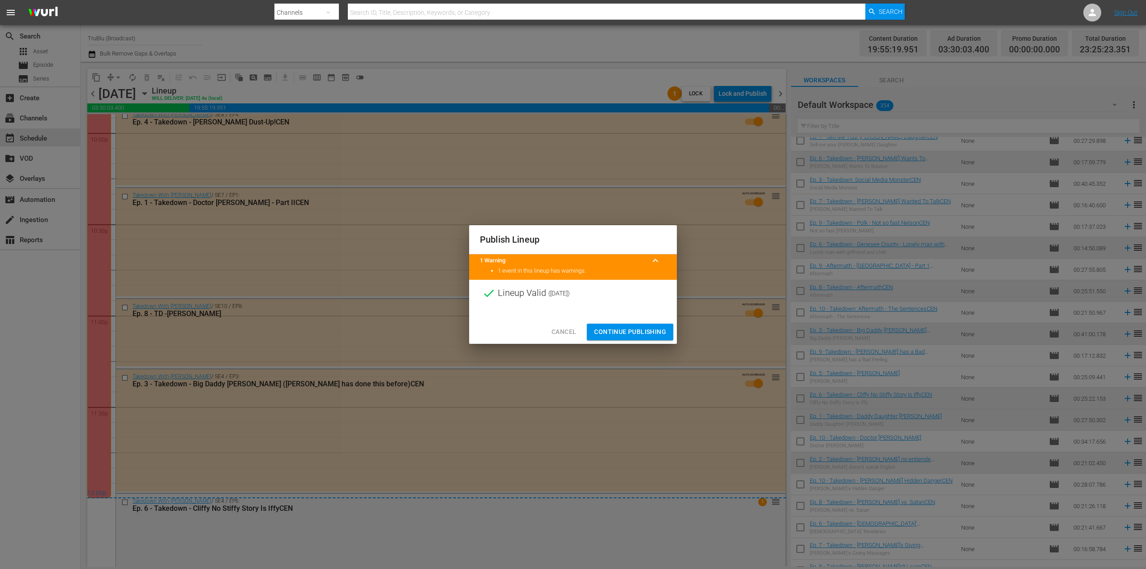
click at [626, 334] on span "Continue Publishing" at bounding box center [630, 331] width 72 height 11
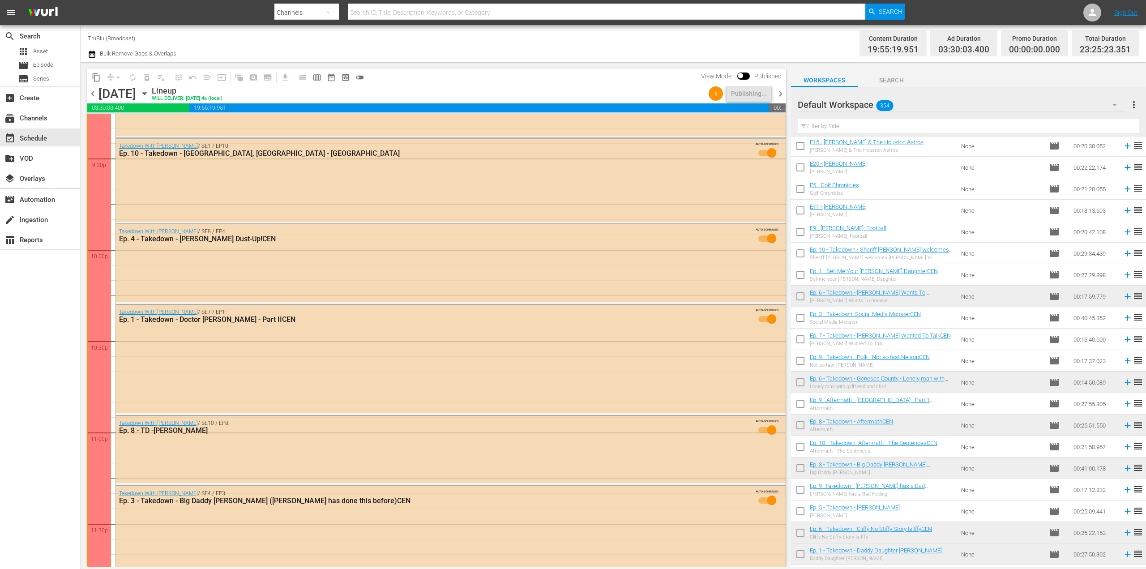
scroll to position [3823, 0]
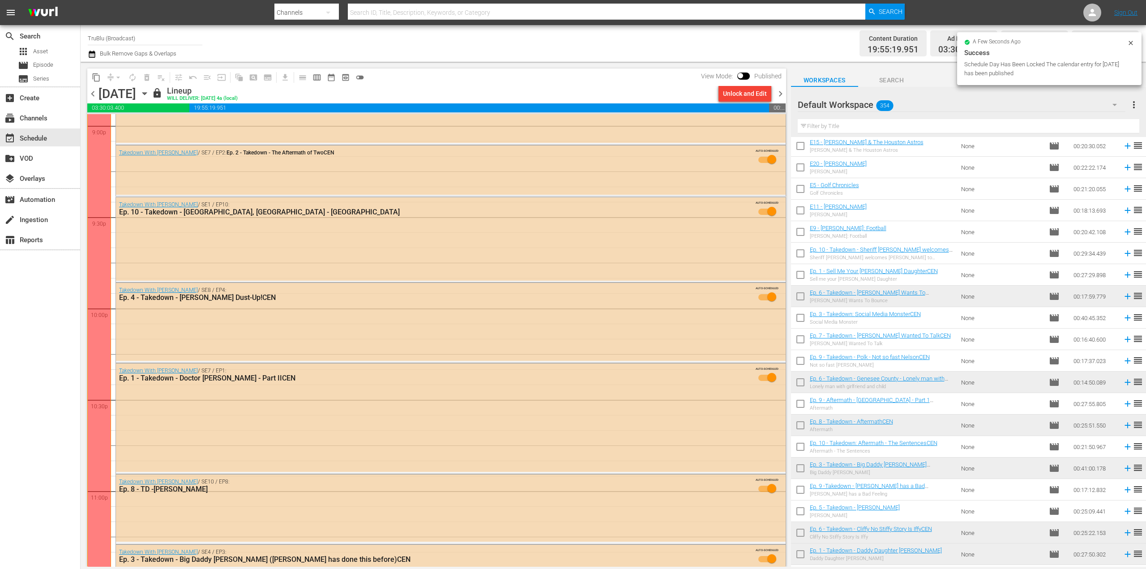
click at [780, 95] on span "chevron_right" at bounding box center [780, 93] width 11 height 11
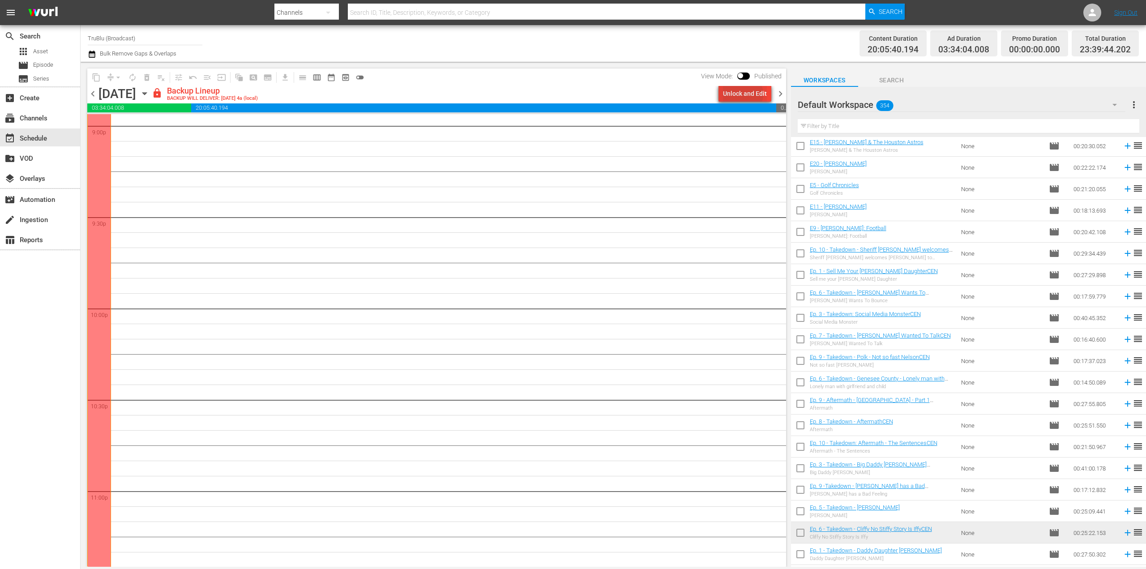
click at [745, 94] on div "Unlock and Edit" at bounding box center [745, 93] width 44 height 16
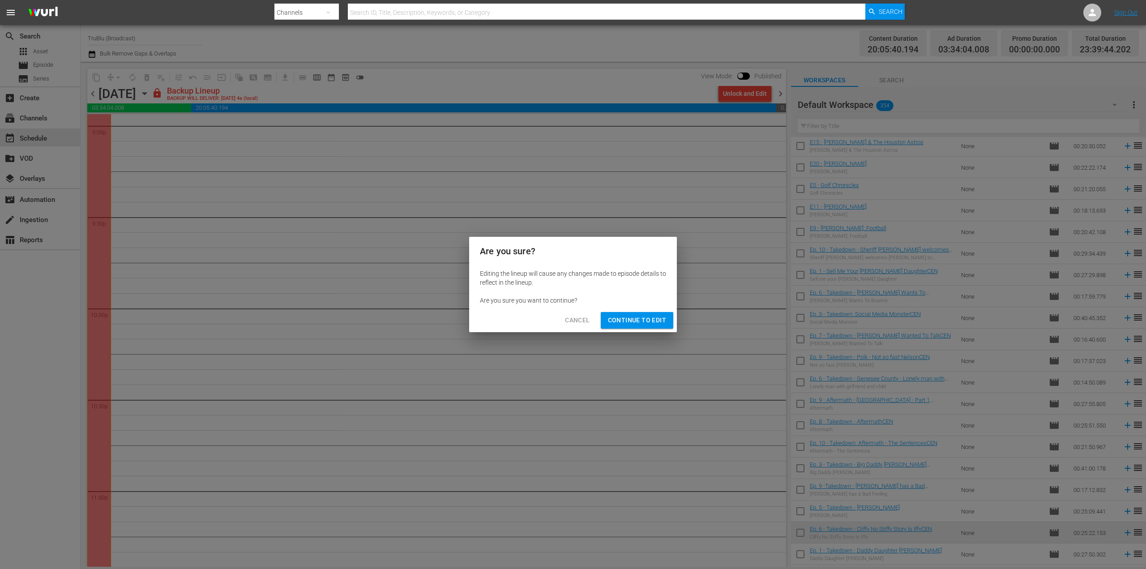
click at [632, 322] on span "Continue to Edit" at bounding box center [637, 320] width 58 height 11
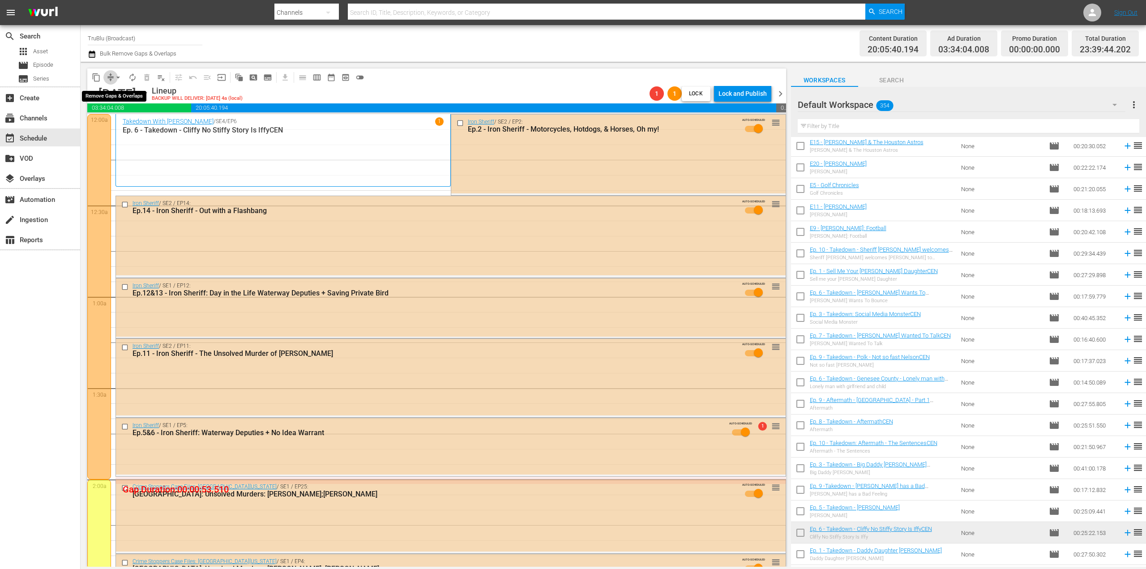
click at [108, 75] on span "compress" at bounding box center [110, 77] width 9 height 9
click at [111, 77] on button "arrow_drop_down" at bounding box center [118, 77] width 14 height 14
click at [117, 124] on li "Align to End of Previous Day" at bounding box center [119, 125] width 94 height 15
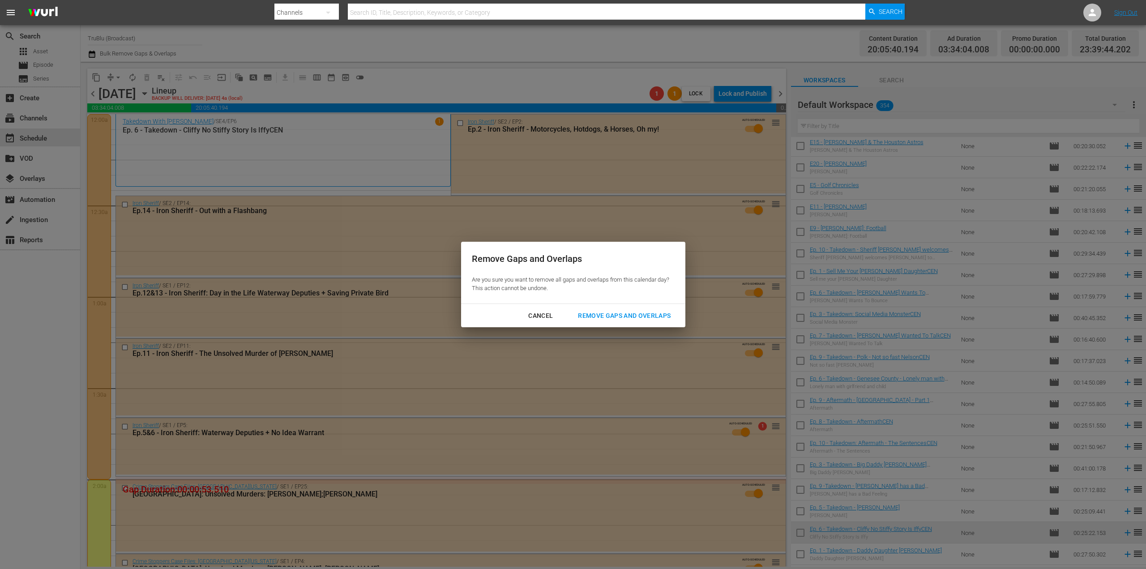
click at [591, 313] on div "Remove Gaps and Overlaps" at bounding box center [624, 315] width 107 height 11
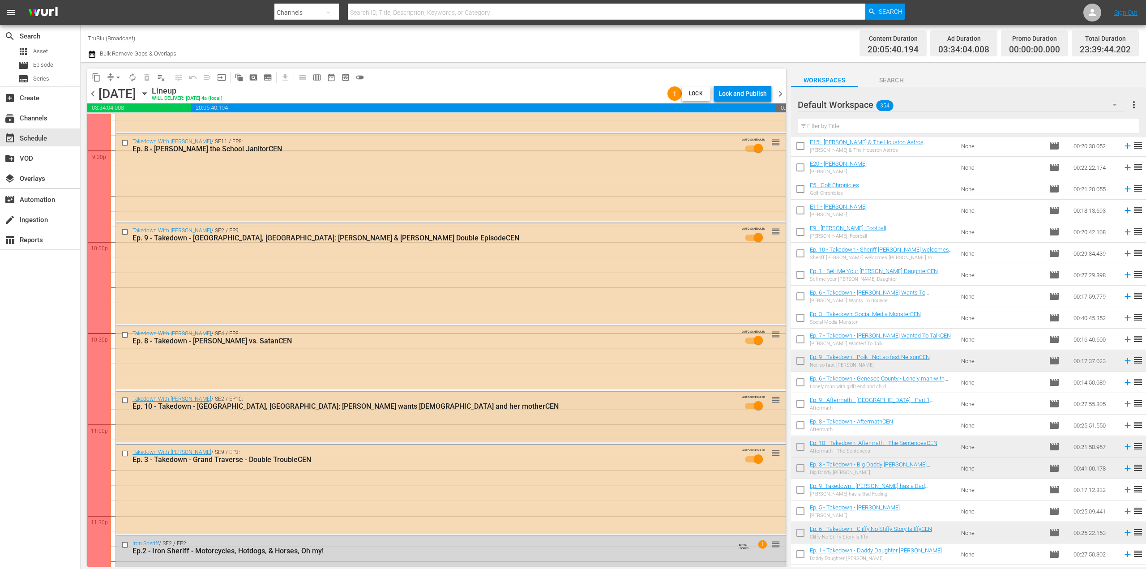
scroll to position [3940, 0]
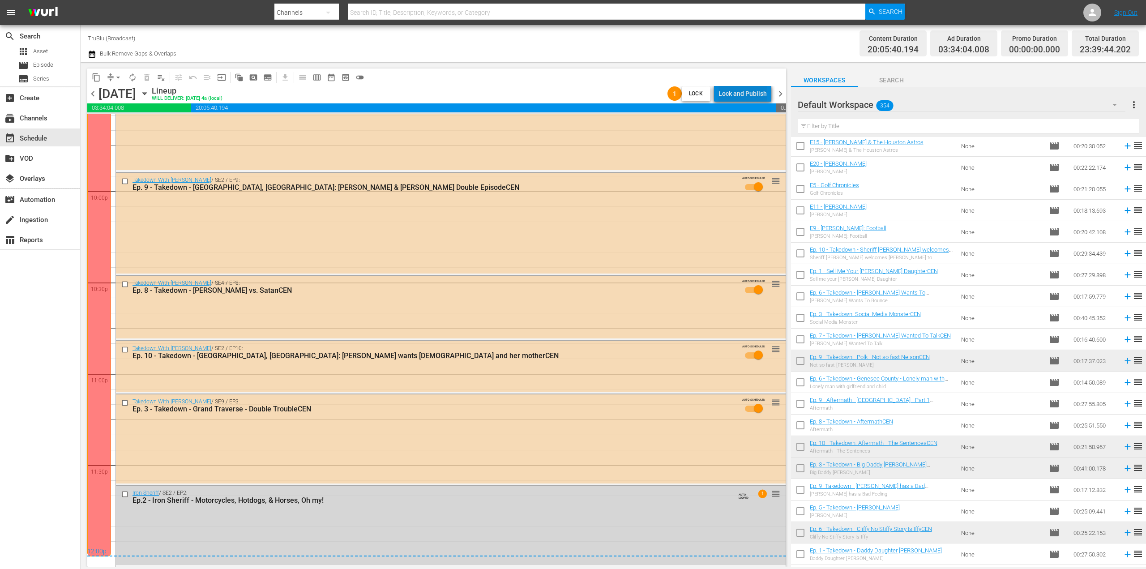
click at [759, 94] on div "Lock and Publish" at bounding box center [742, 93] width 48 height 16
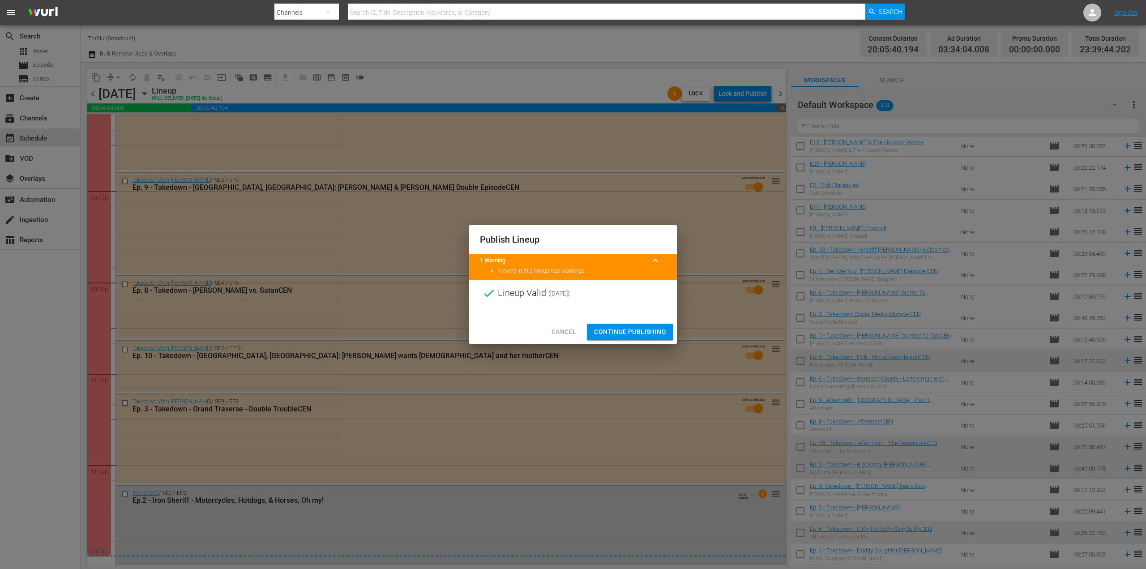
click at [619, 339] on button "Continue Publishing" at bounding box center [630, 332] width 86 height 17
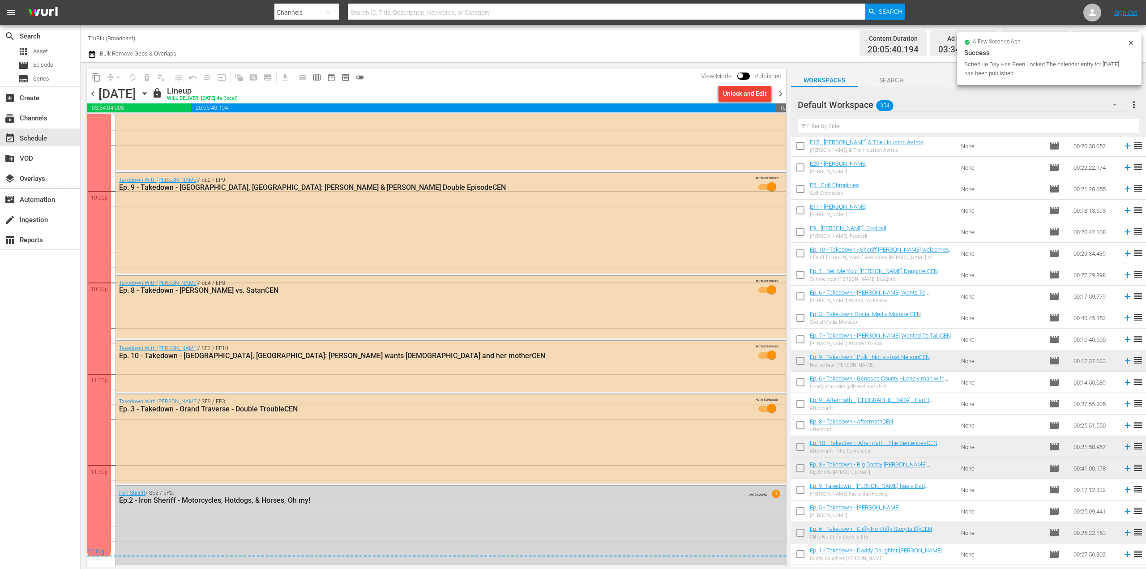
click at [780, 92] on span "chevron_right" at bounding box center [780, 93] width 11 height 11
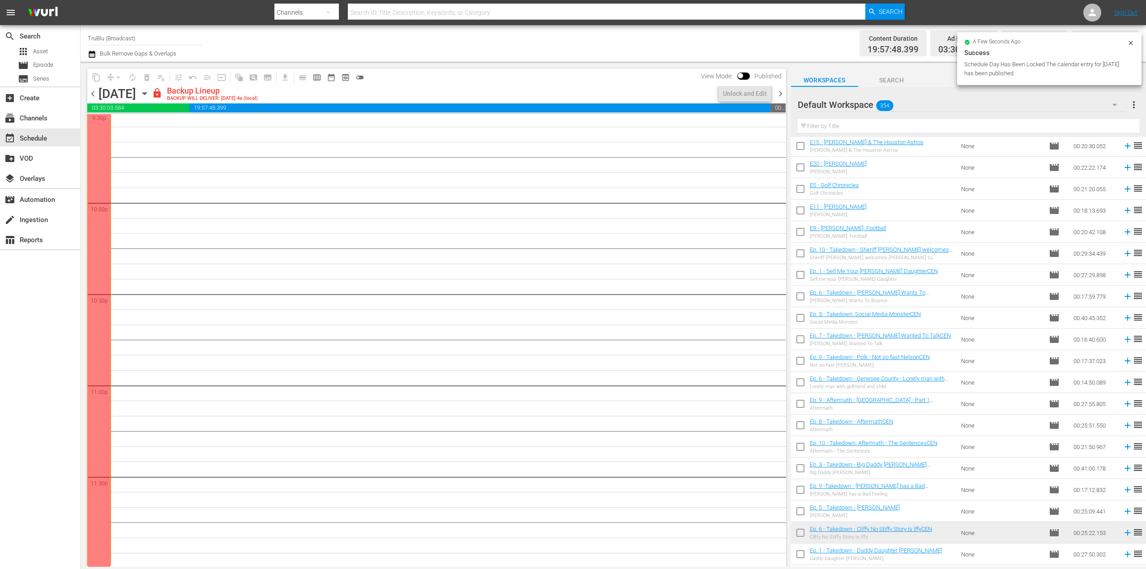
scroll to position [3929, 0]
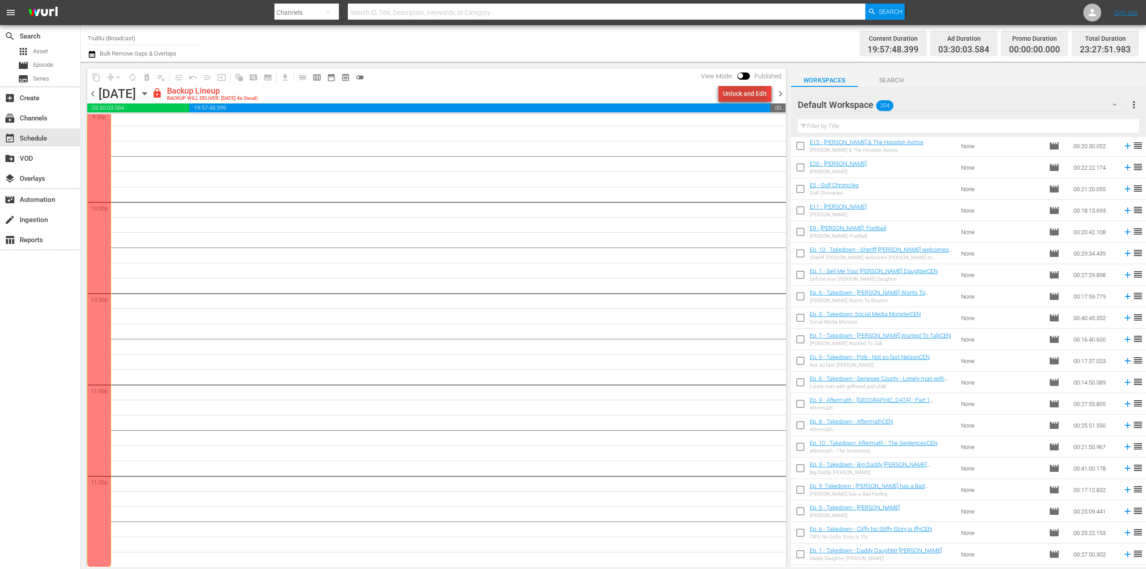
click at [746, 97] on div "Unlock and Edit" at bounding box center [745, 93] width 44 height 16
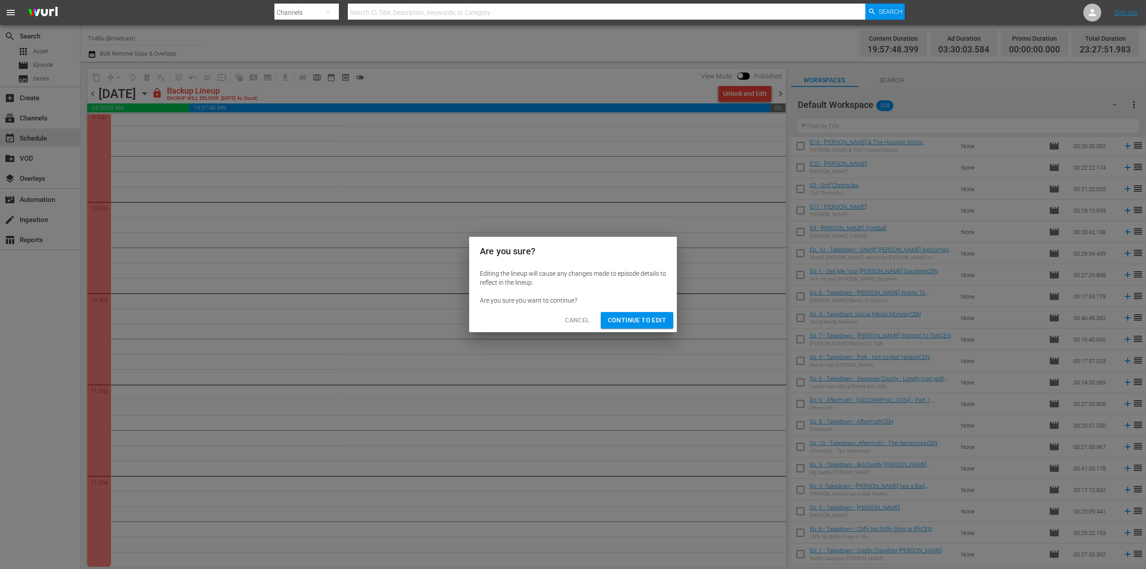
click at [642, 320] on span "Continue to Edit" at bounding box center [637, 320] width 58 height 11
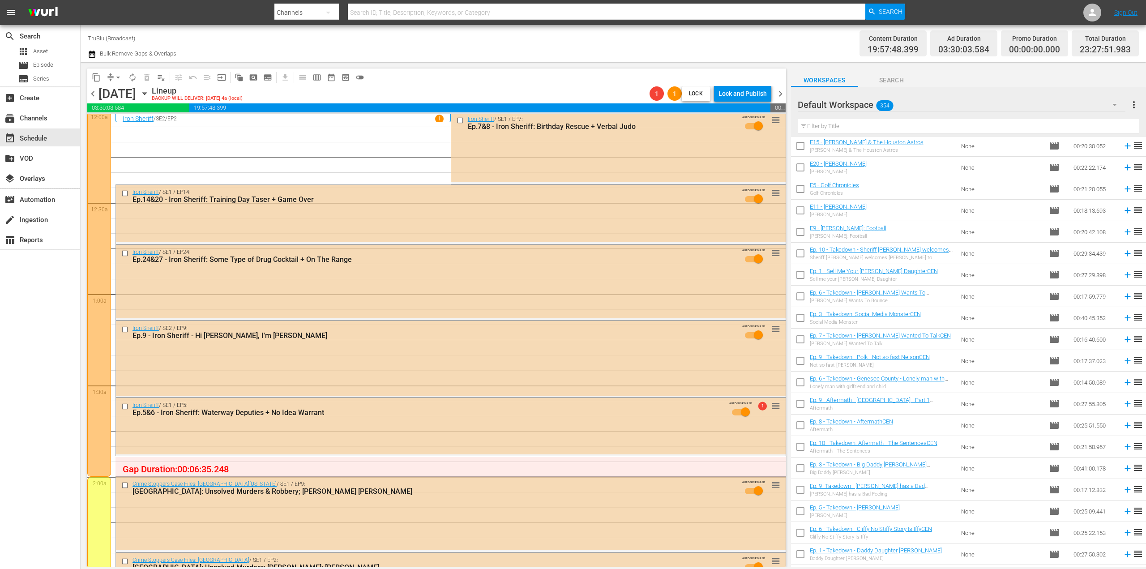
scroll to position [0, 0]
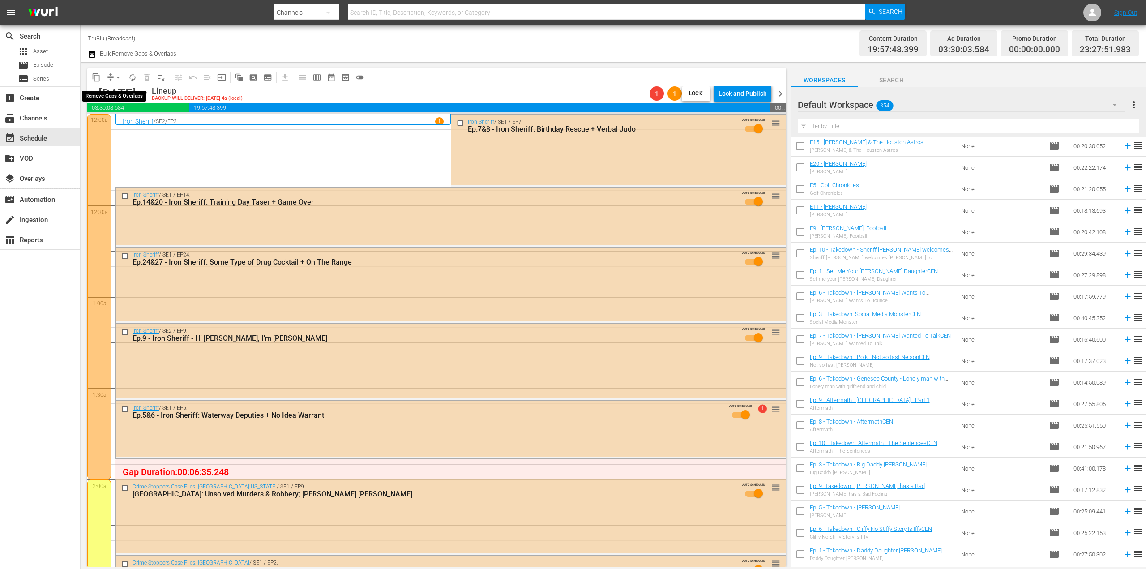
click at [111, 76] on span "compress" at bounding box center [110, 77] width 9 height 9
click at [118, 77] on span "arrow_drop_down" at bounding box center [118, 77] width 9 height 9
click at [117, 125] on li "Align to End of Previous Day" at bounding box center [119, 125] width 94 height 15
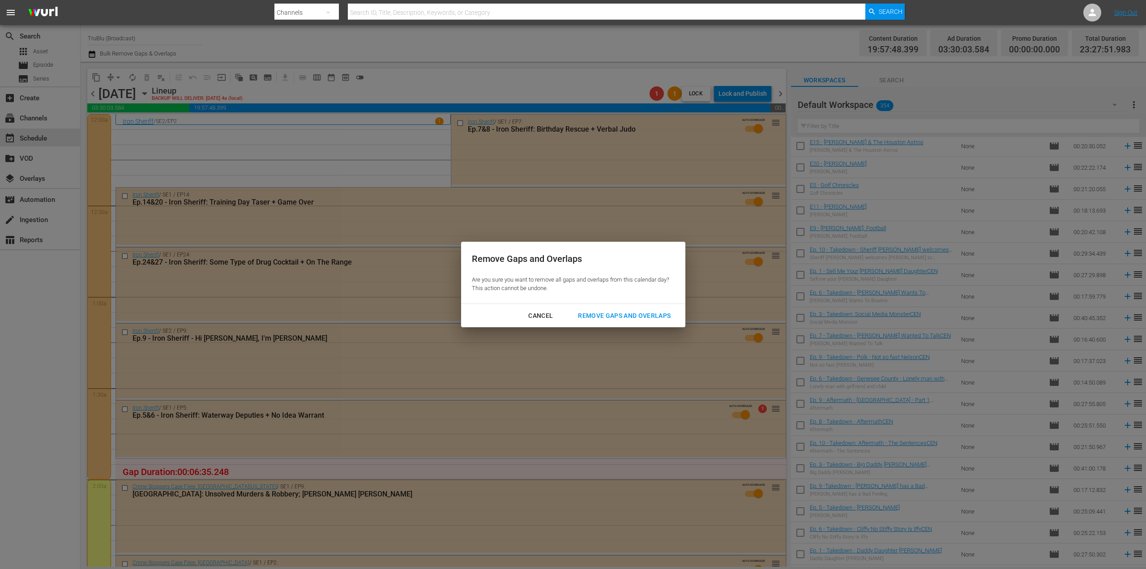
click at [593, 316] on div "Remove Gaps and Overlaps" at bounding box center [624, 315] width 107 height 11
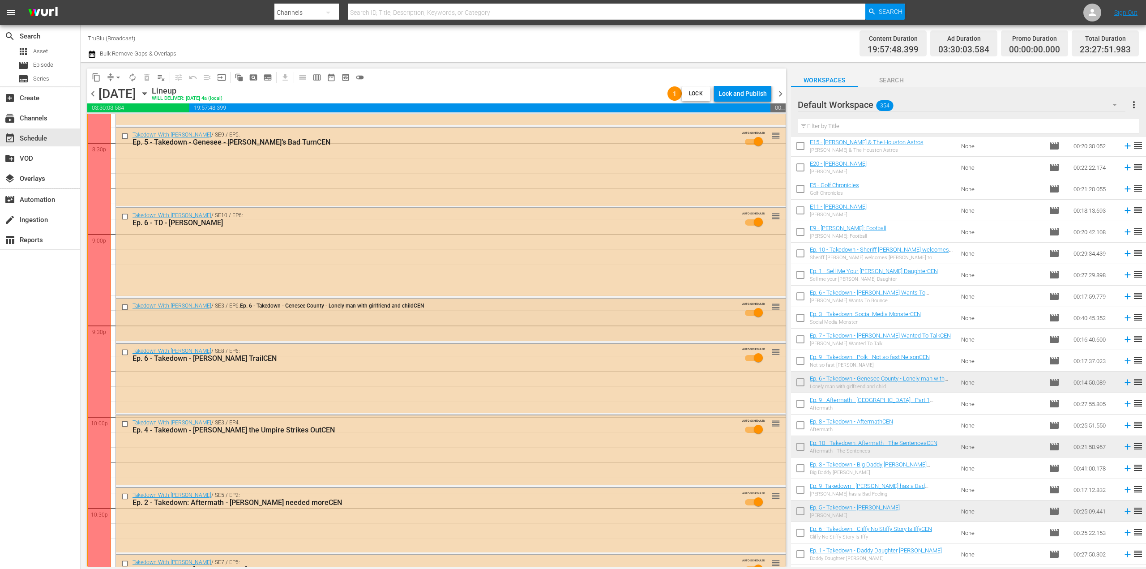
scroll to position [3929, 0]
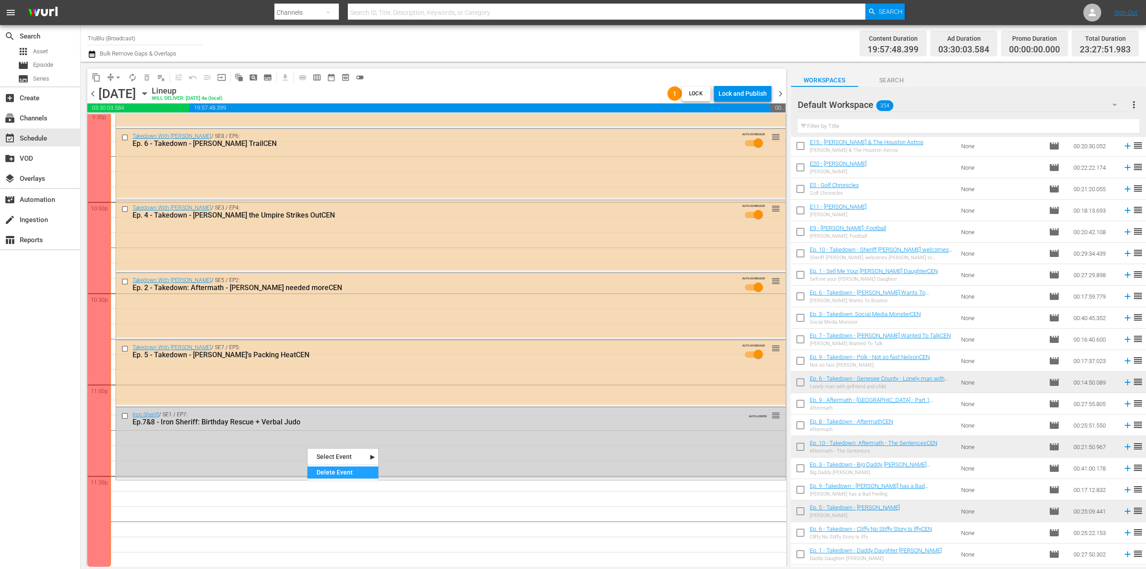
click at [328, 473] on div "Delete Event" at bounding box center [342, 472] width 71 height 12
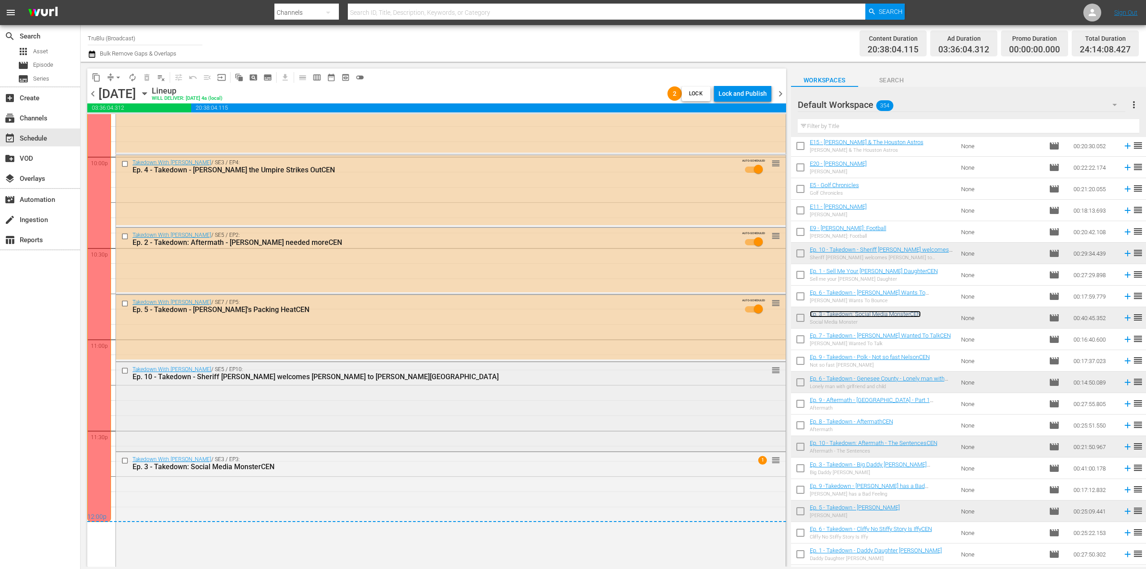
scroll to position [3983, 0]
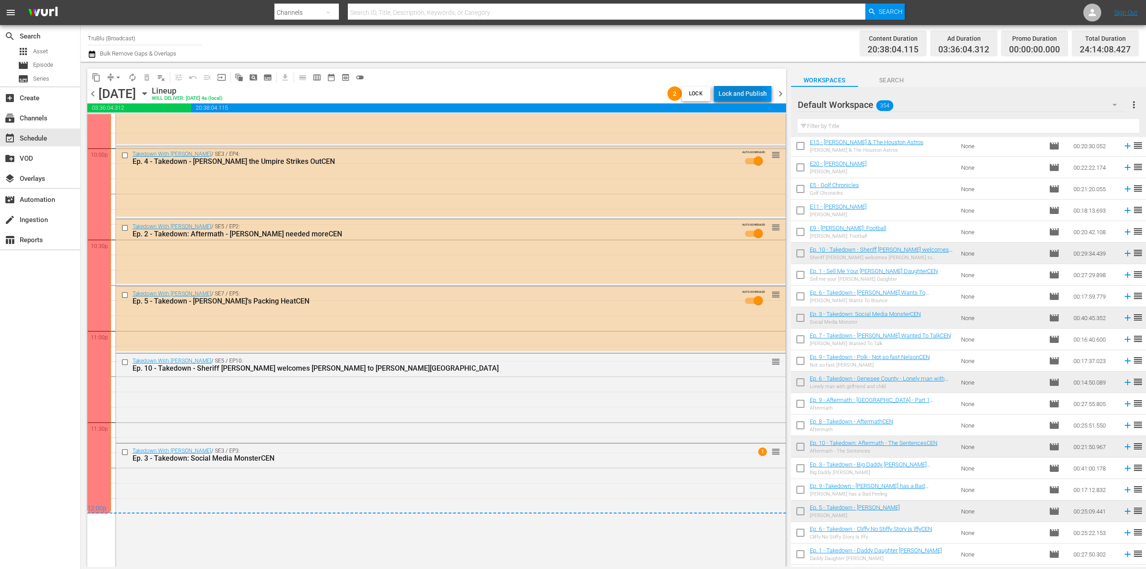
click at [737, 93] on div "Lock and Publish" at bounding box center [742, 93] width 48 height 16
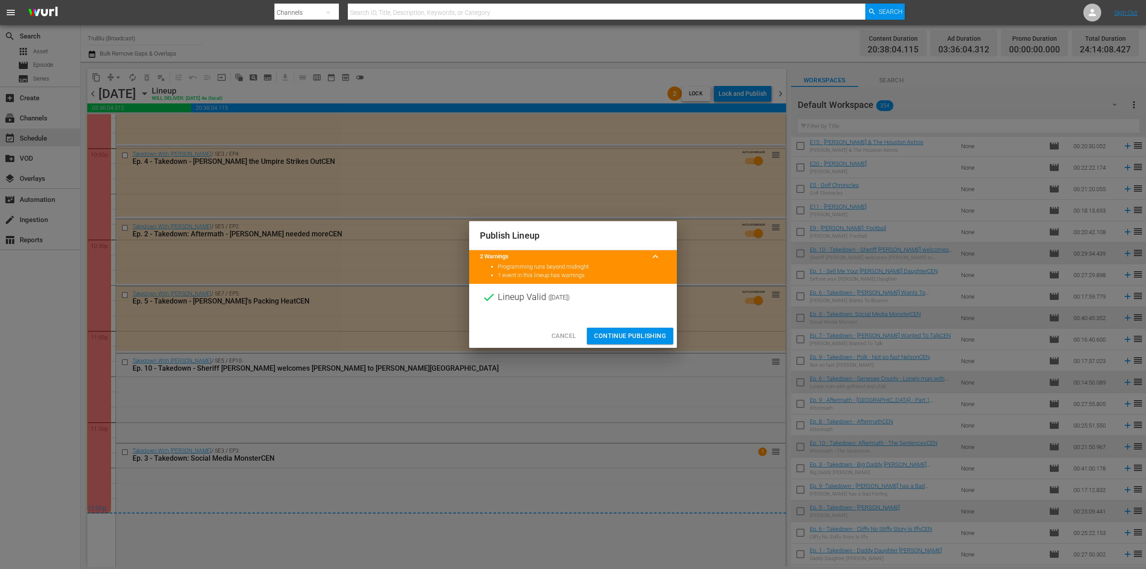
click at [622, 340] on span "Continue Publishing" at bounding box center [630, 335] width 72 height 11
